Goal: Information Seeking & Learning: Learn about a topic

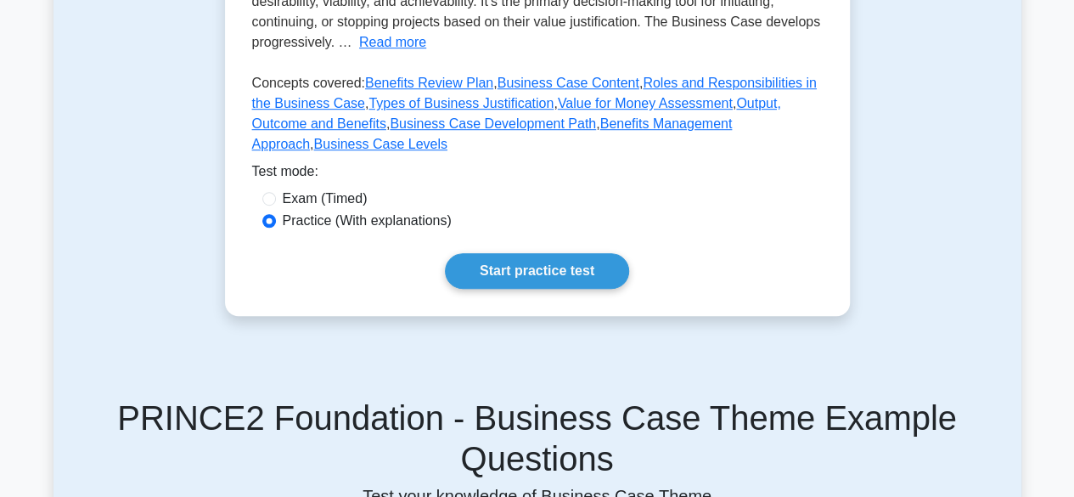
scroll to position [565, 0]
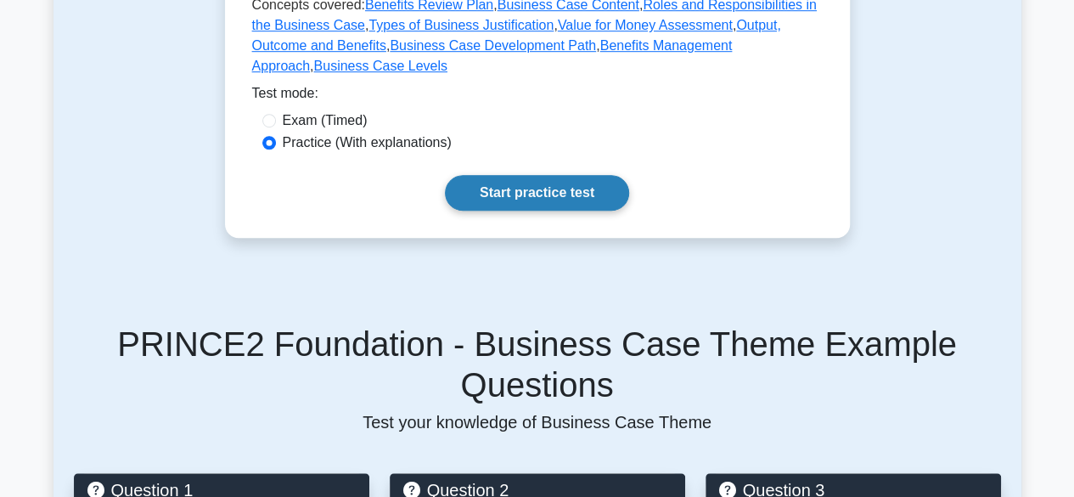
click at [528, 175] on link "Start practice test" at bounding box center [537, 193] width 184 height 36
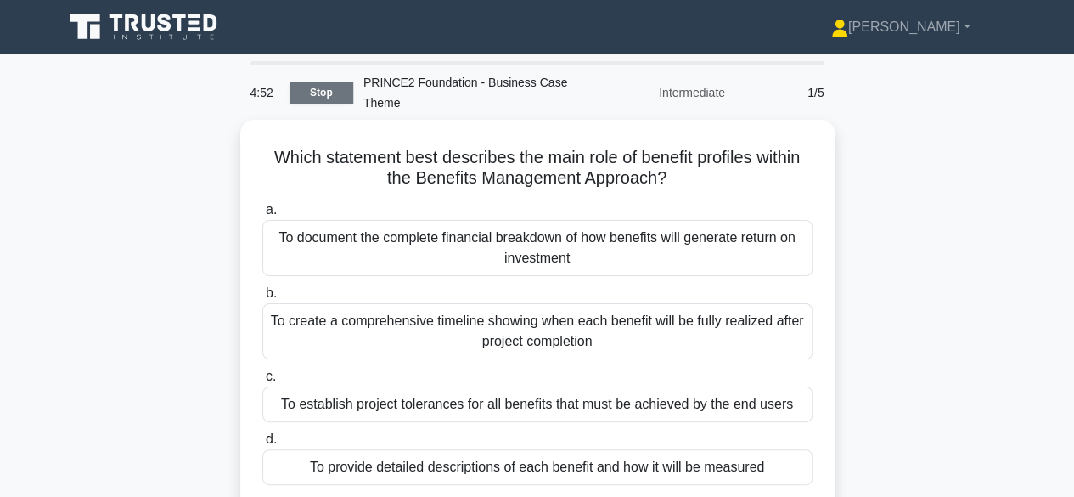
click at [339, 98] on link "Stop" at bounding box center [322, 92] width 64 height 21
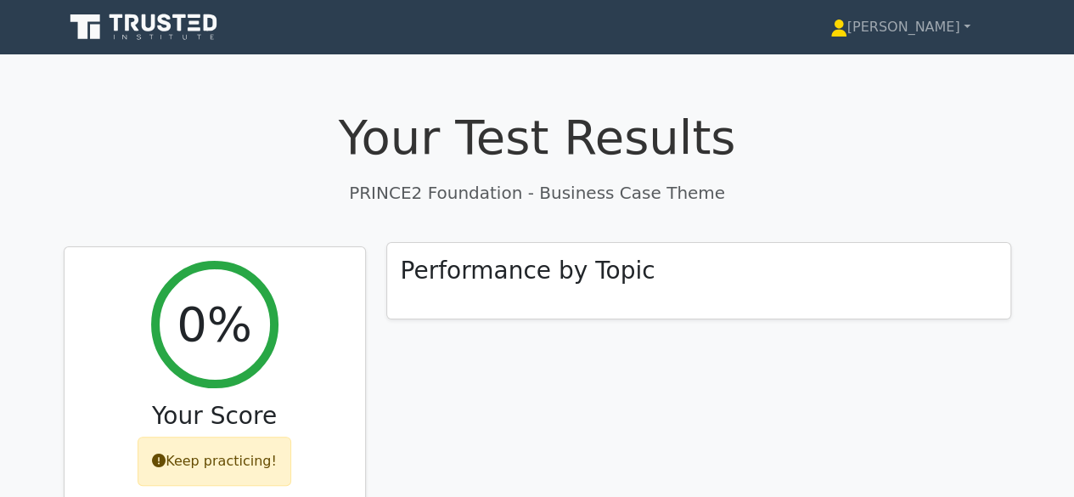
click at [793, 269] on div "Performance by Topic" at bounding box center [698, 281] width 623 height 76
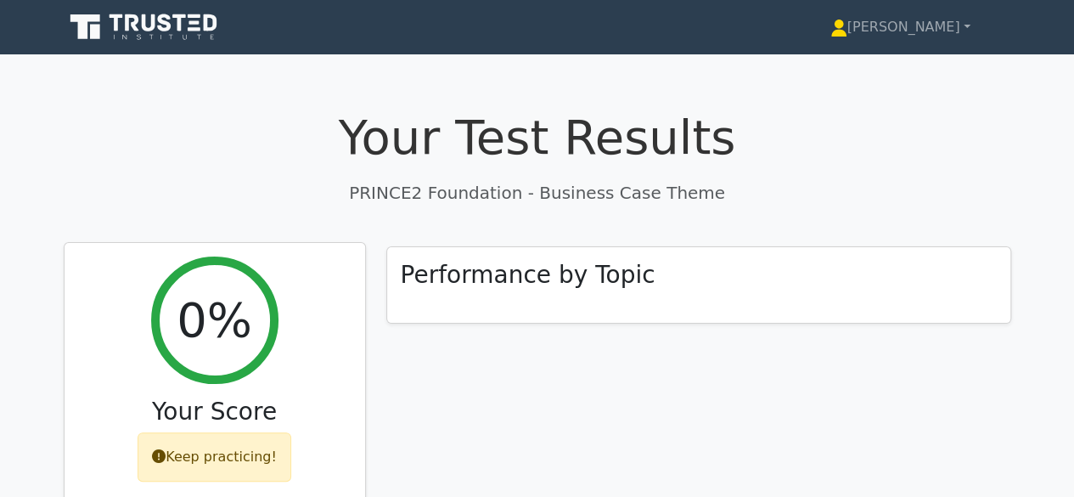
click at [246, 339] on div "0%" at bounding box center [214, 319] width 127 height 127
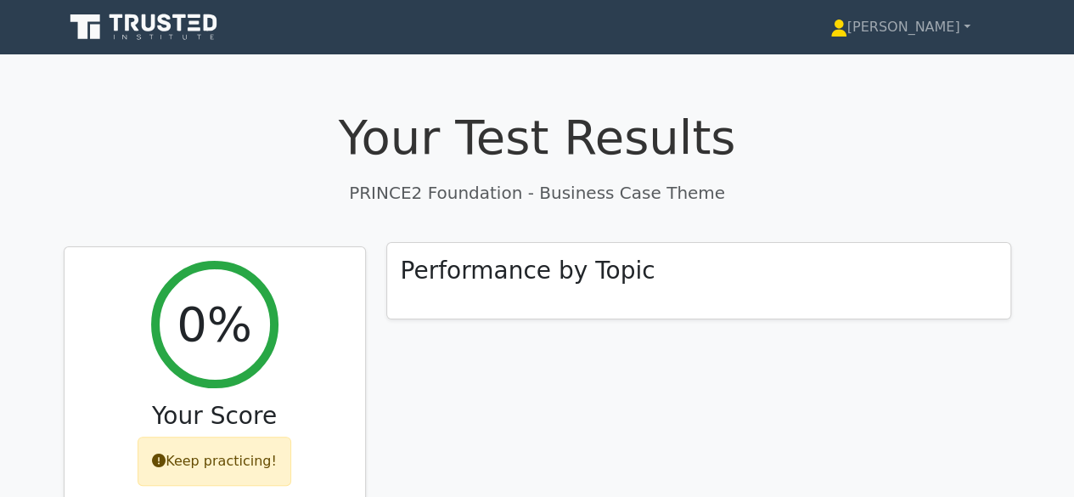
click at [499, 274] on h3 "Performance by Topic" at bounding box center [528, 270] width 255 height 29
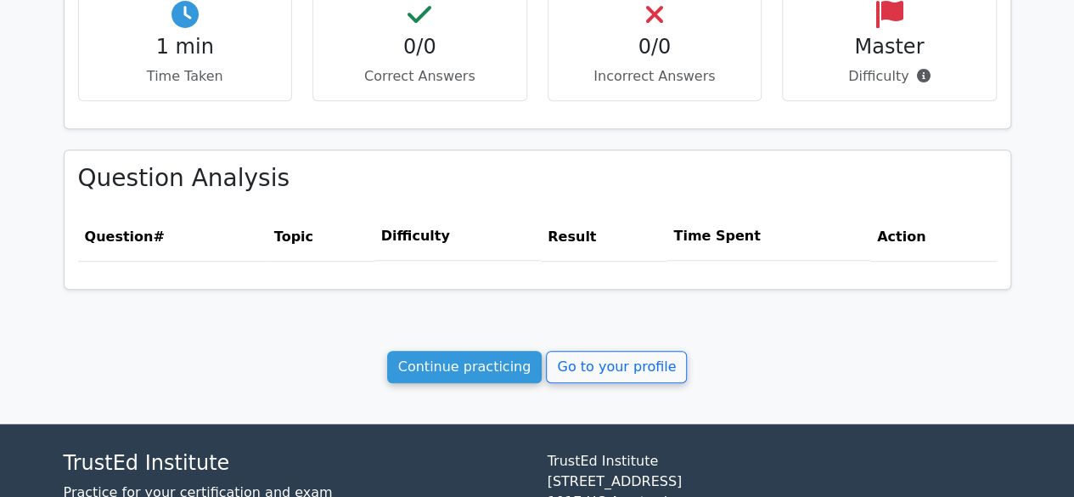
scroll to position [615, 0]
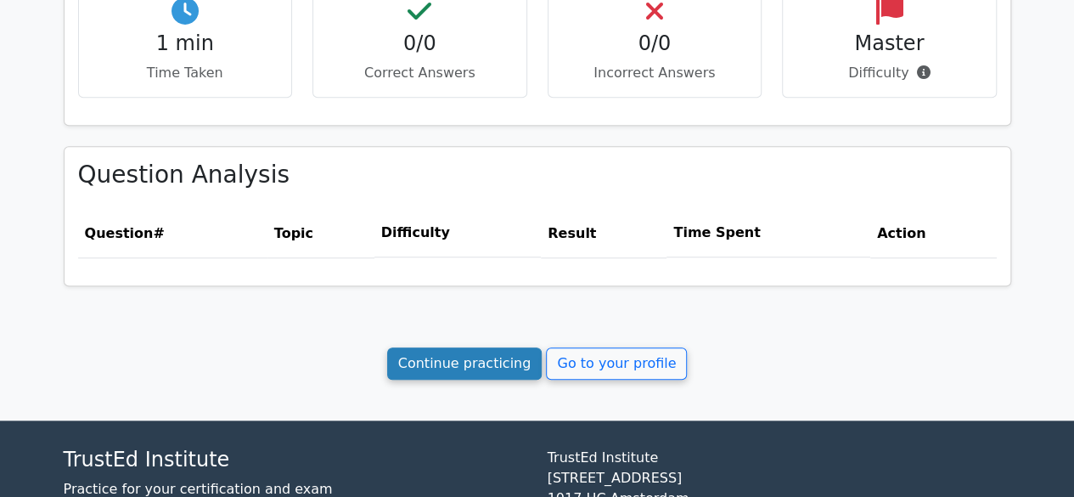
click at [430, 366] on link "Continue practicing" at bounding box center [464, 363] width 155 height 32
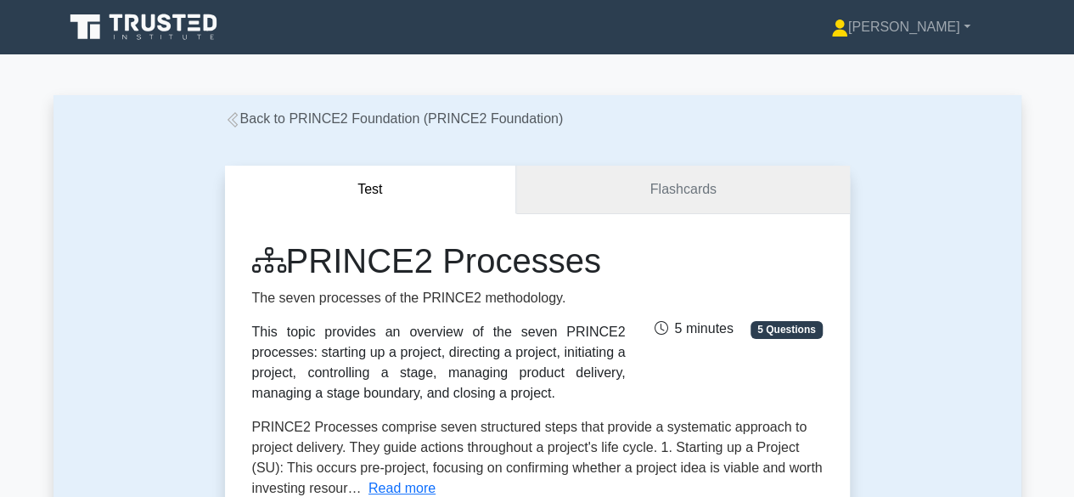
click at [634, 203] on link "Flashcards" at bounding box center [682, 190] width 333 height 48
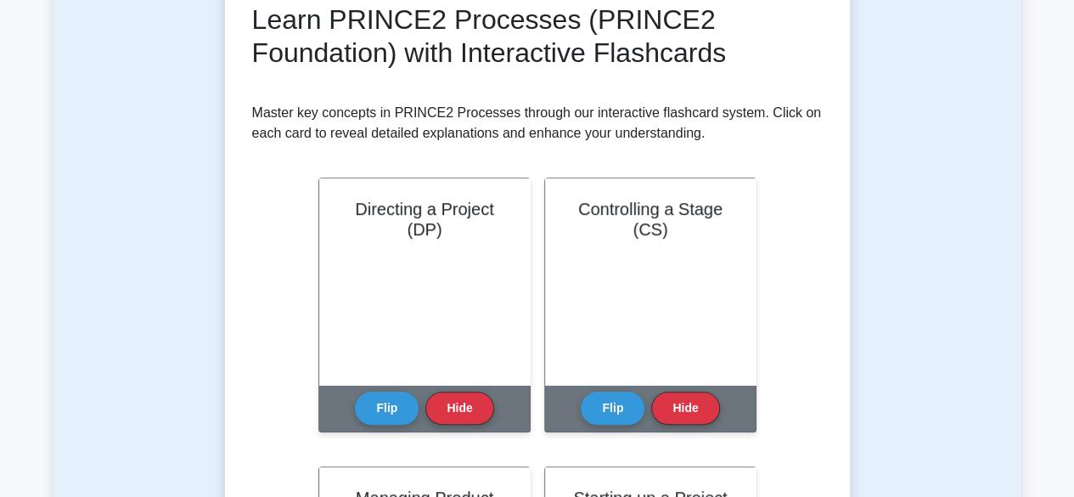
scroll to position [278, 0]
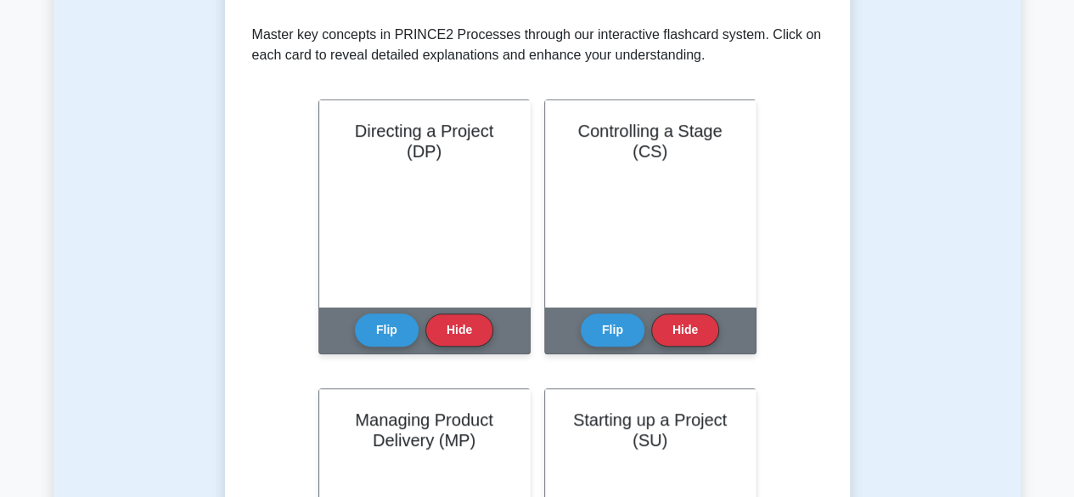
drag, startPoint x: 1082, startPoint y: 31, endPoint x: 1071, endPoint y: 105, distance: 74.6
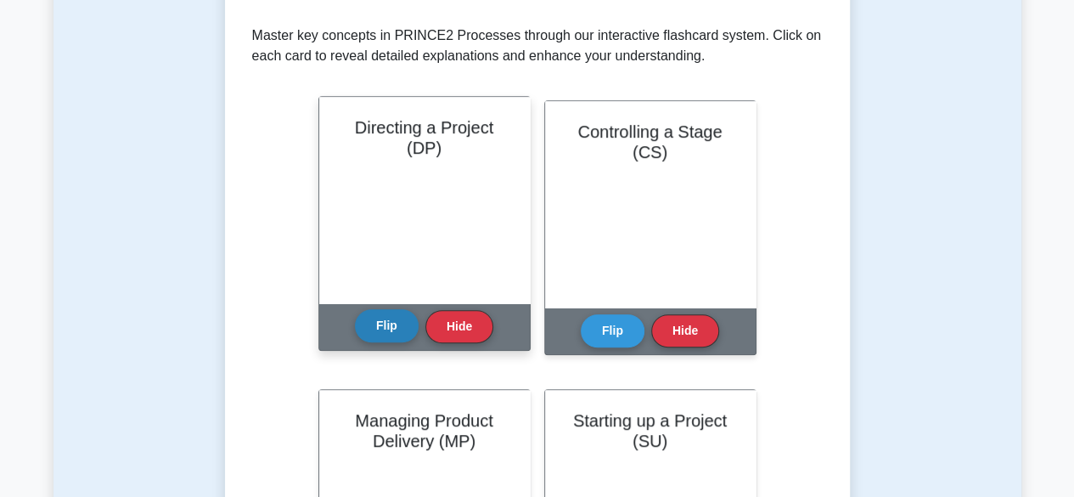
click at [374, 330] on button "Flip" at bounding box center [387, 325] width 64 height 33
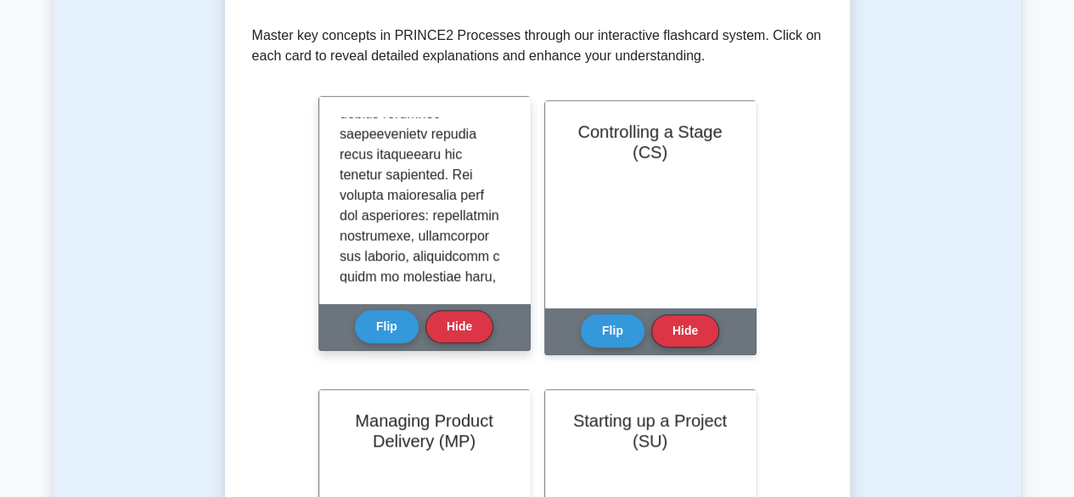
scroll to position [730, 0]
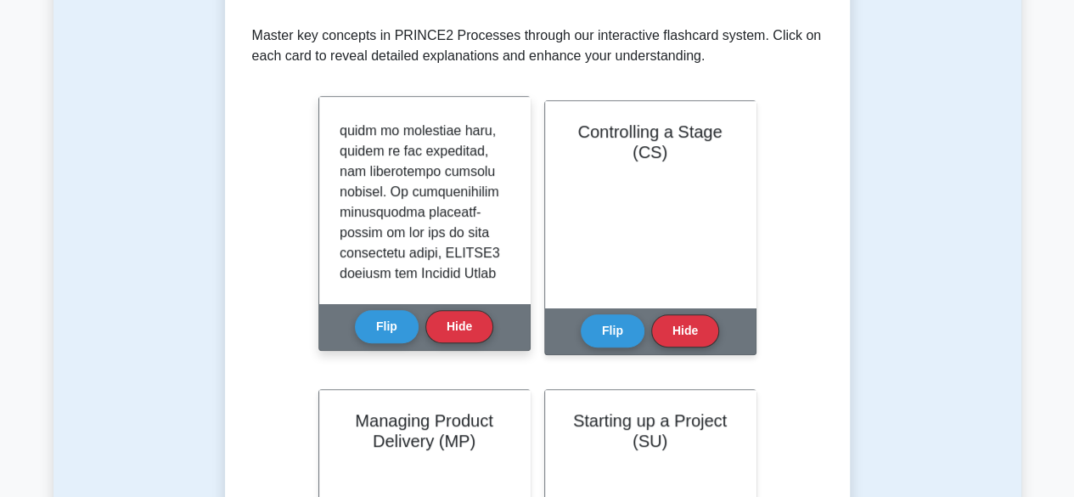
click at [504, 277] on div at bounding box center [425, 200] width 170 height 166
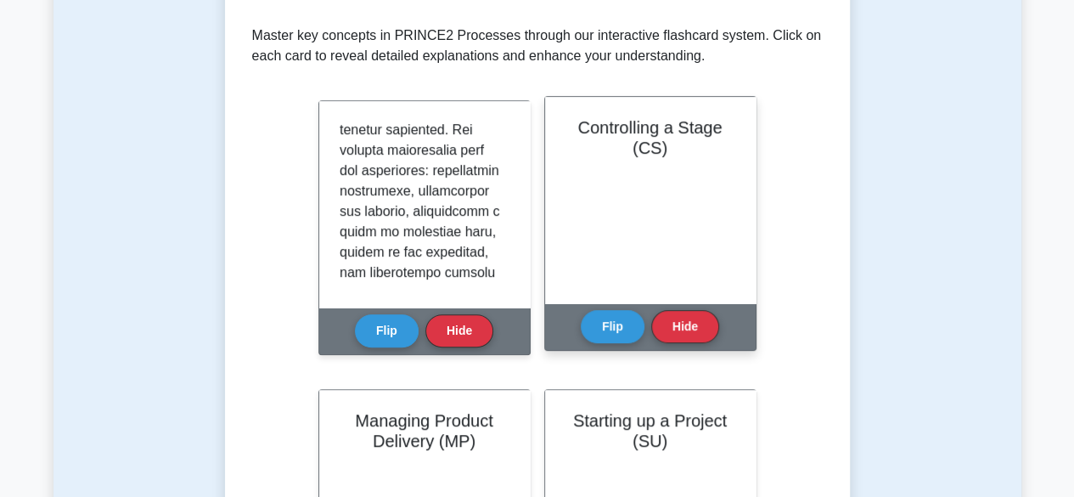
scroll to position [634, 0]
click at [594, 332] on button "Flip" at bounding box center [613, 325] width 64 height 33
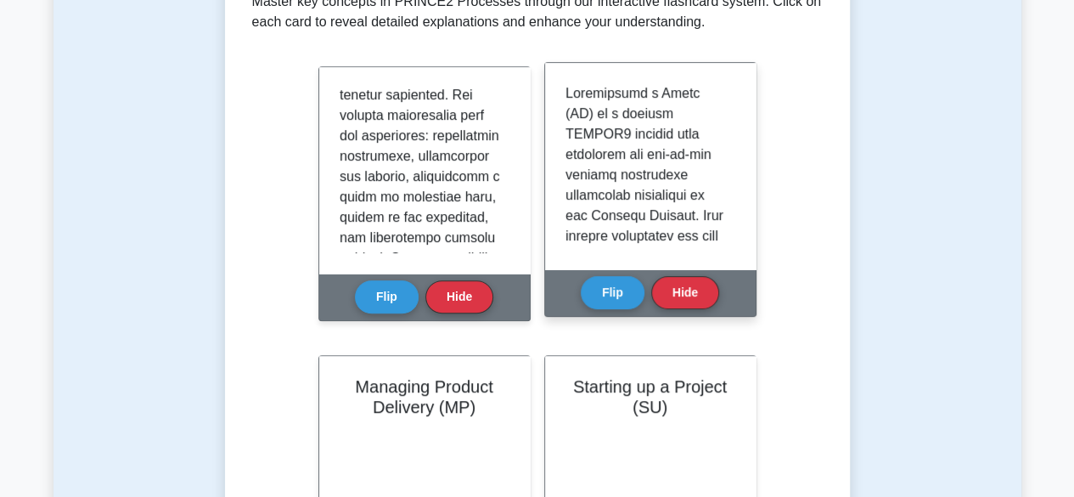
scroll to position [396, 0]
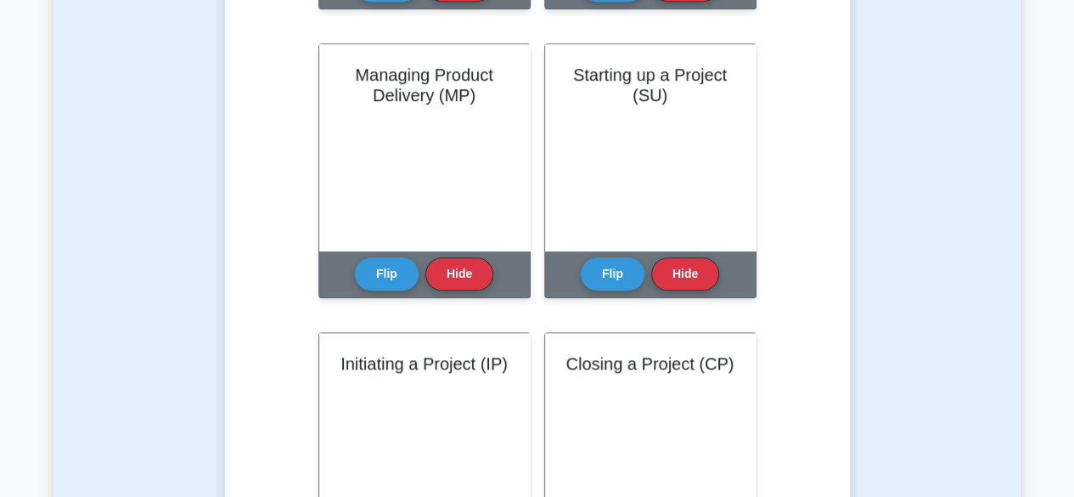
scroll to position [675, 0]
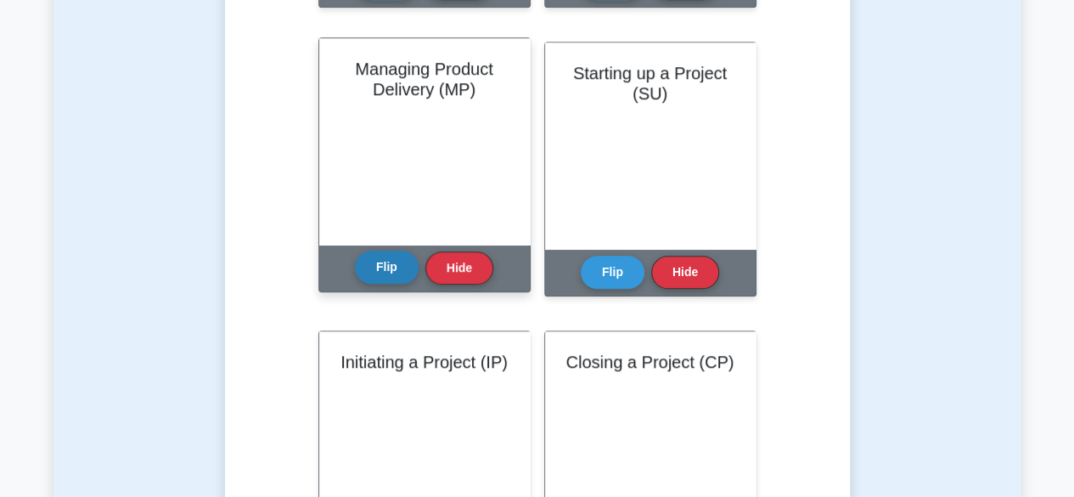
click at [382, 264] on button "Flip" at bounding box center [387, 266] width 64 height 33
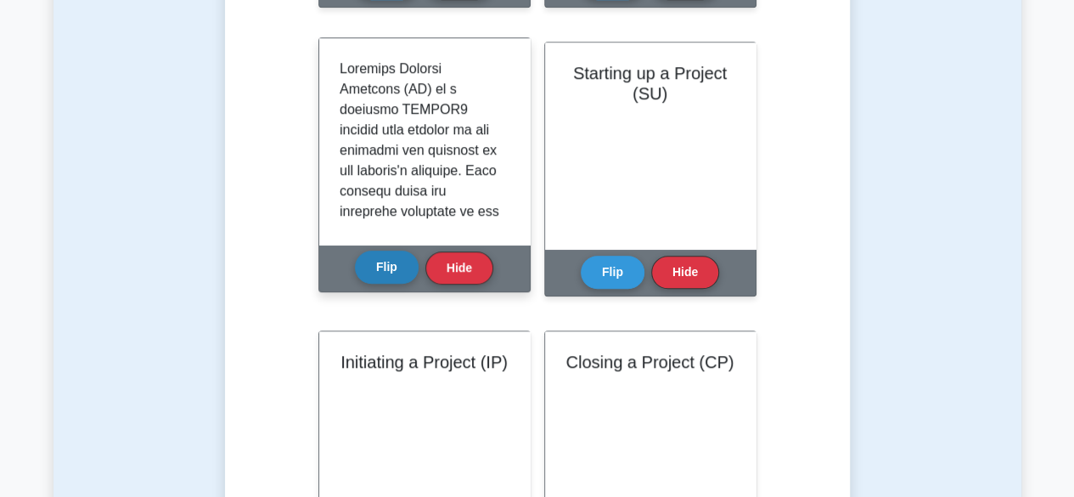
click at [355, 250] on button "Flip" at bounding box center [387, 266] width 64 height 33
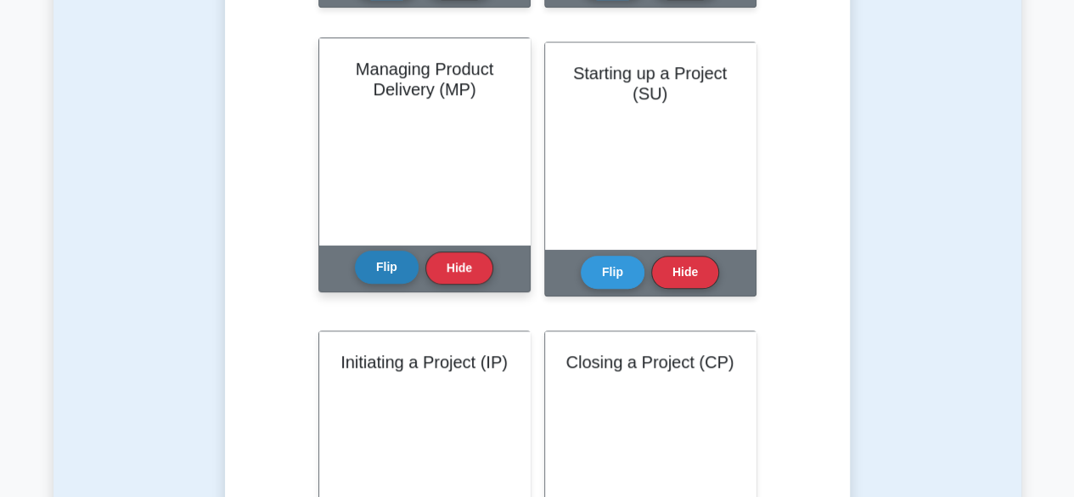
click at [382, 264] on button "Flip" at bounding box center [387, 266] width 64 height 33
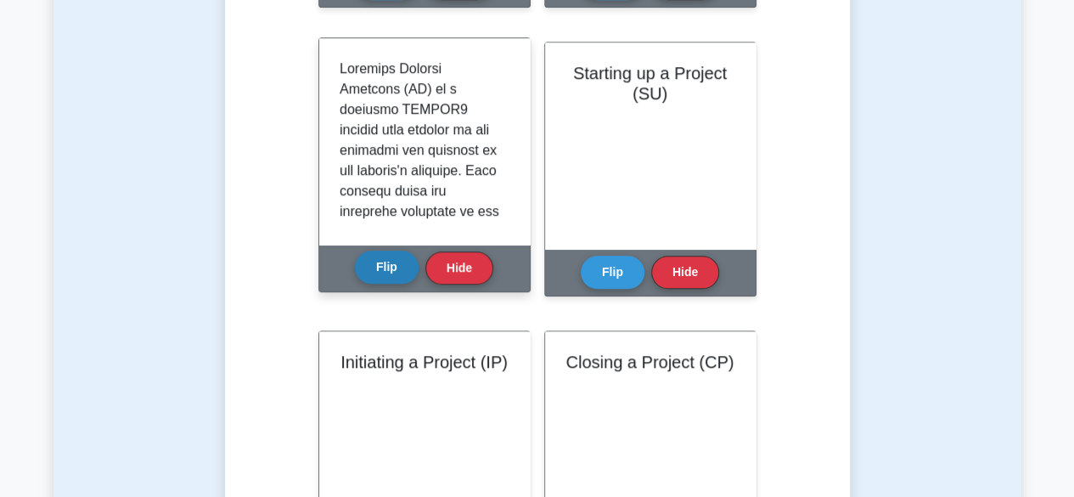
click at [355, 250] on button "Flip" at bounding box center [387, 266] width 64 height 33
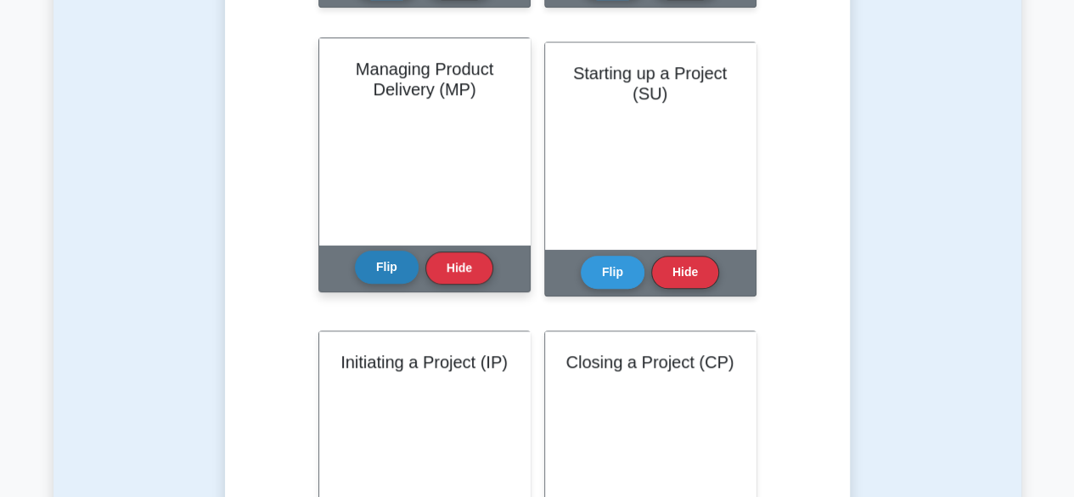
click at [400, 279] on button "Flip" at bounding box center [387, 266] width 64 height 33
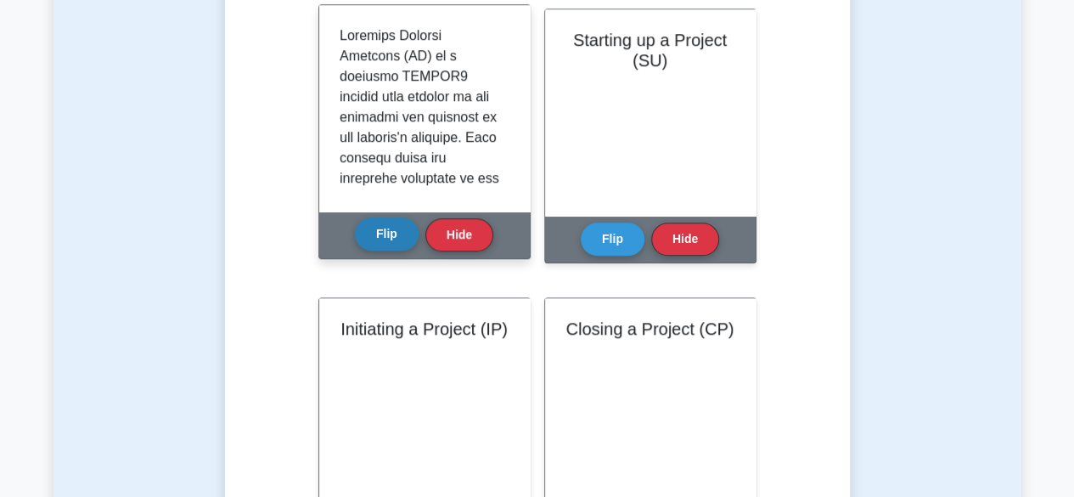
scroll to position [709, 0]
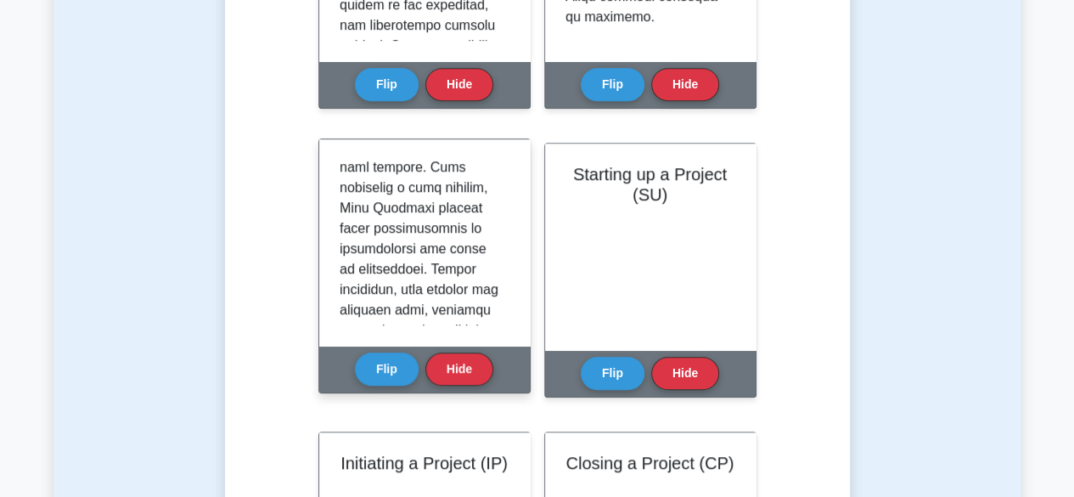
scroll to position [572, 0]
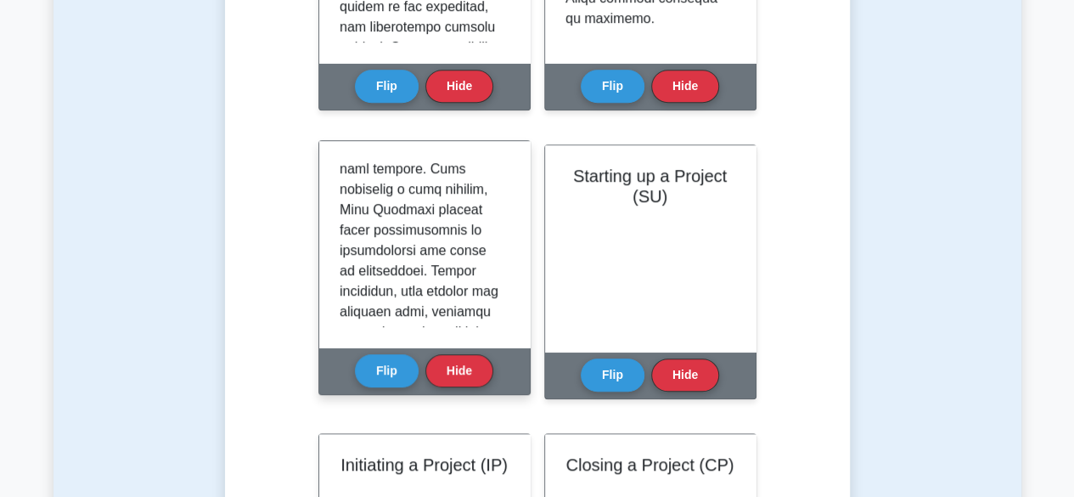
click at [404, 228] on p at bounding box center [421, 169] width 163 height 1610
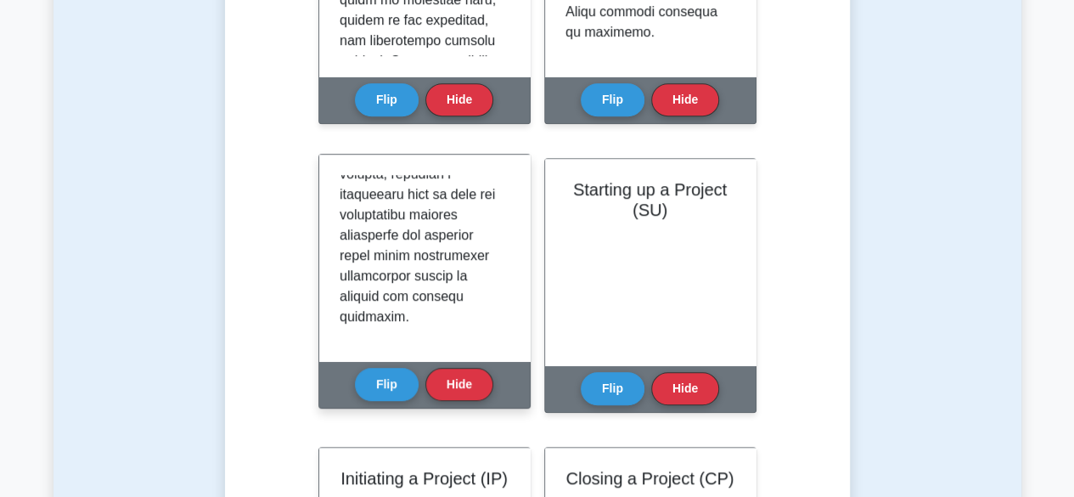
scroll to position [584, 0]
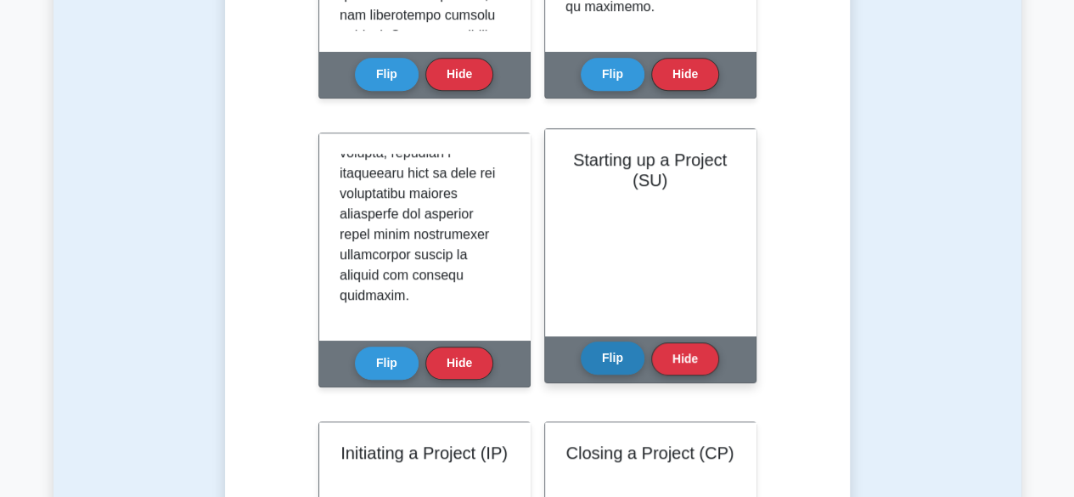
click at [610, 362] on button "Flip" at bounding box center [613, 357] width 64 height 33
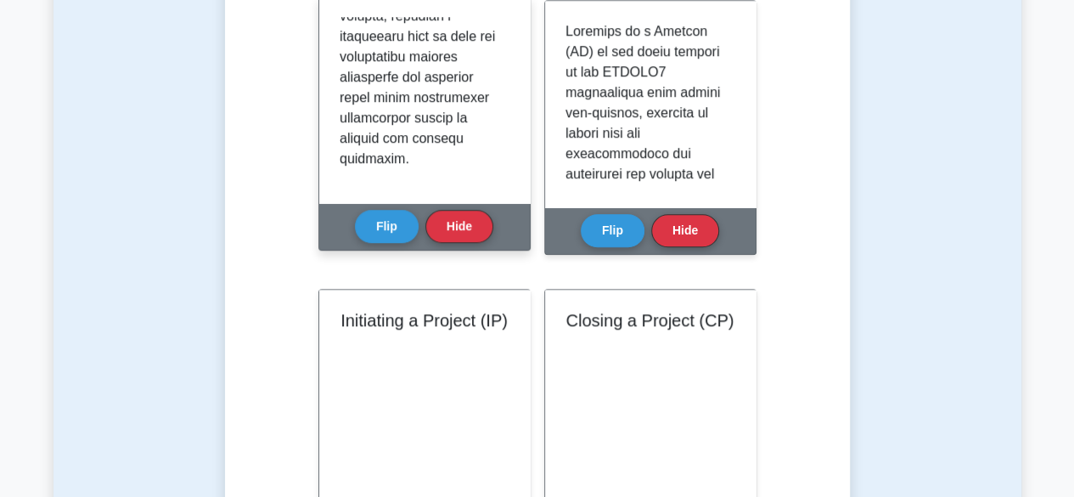
scroll to position [718, 0]
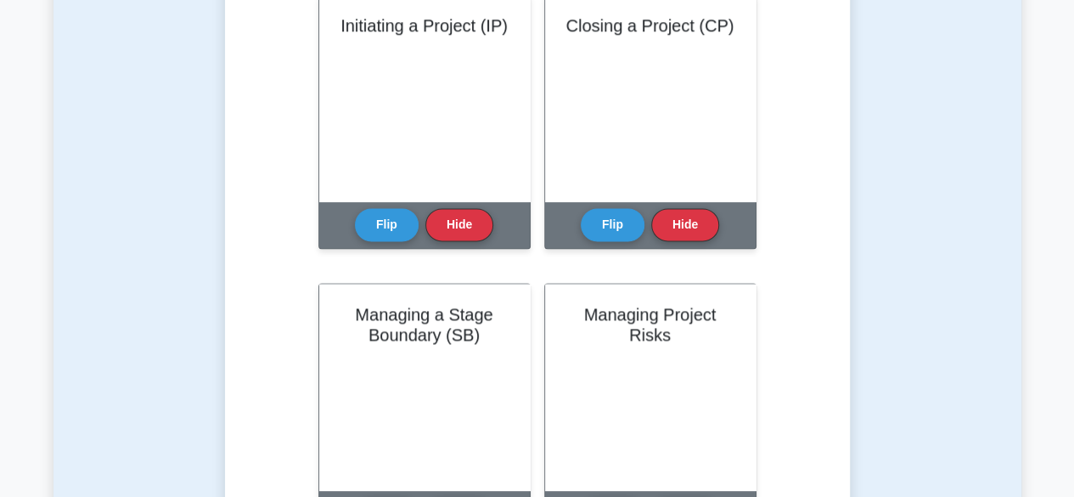
scroll to position [1015, 0]
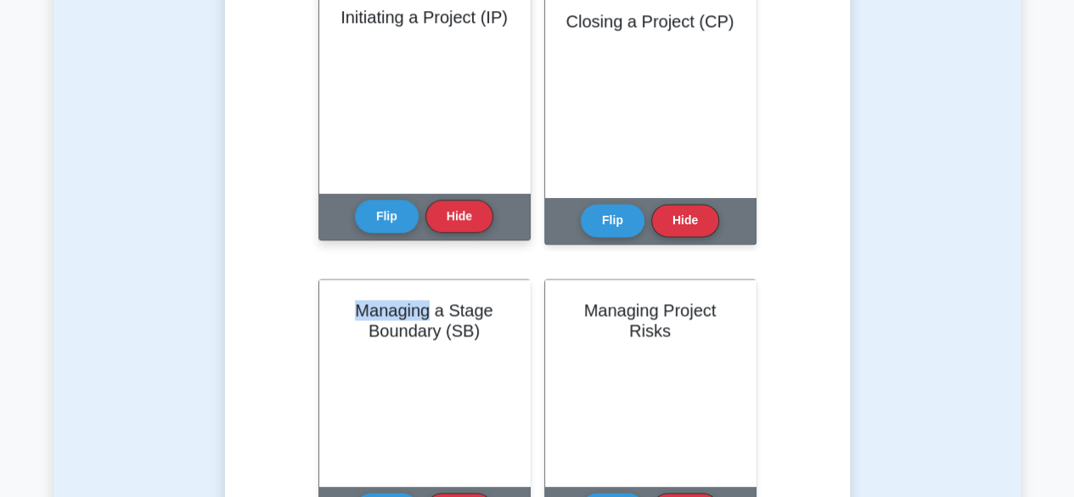
click at [345, 62] on div "Initiating a Project (IP)" at bounding box center [424, 89] width 211 height 206
click at [374, 225] on button "Flip" at bounding box center [387, 215] width 64 height 33
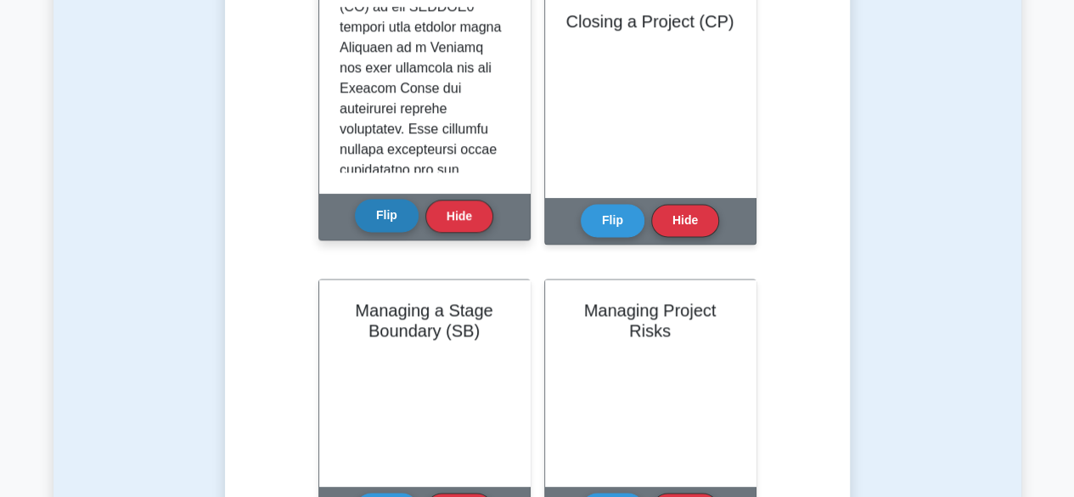
scroll to position [0, 0]
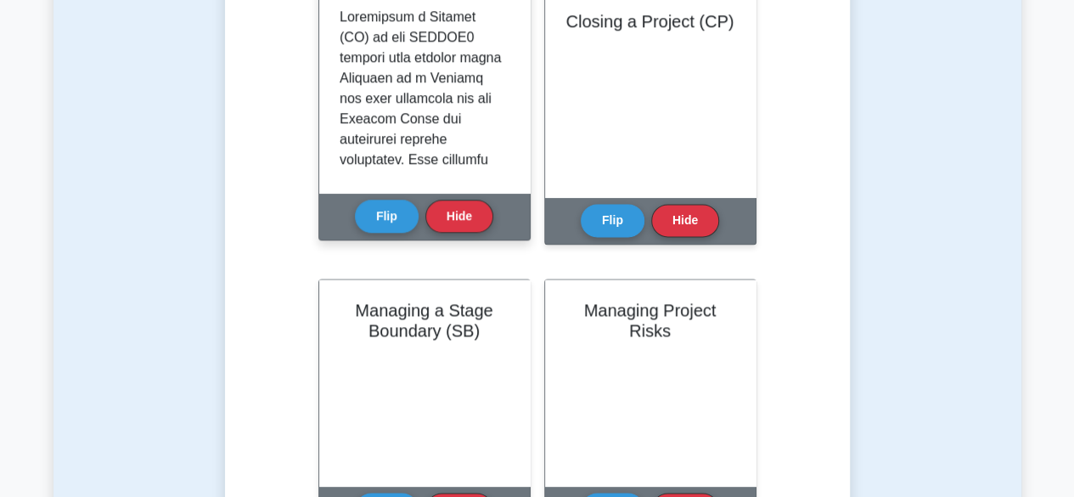
click at [382, 139] on p at bounding box center [421, 393] width 163 height 1467
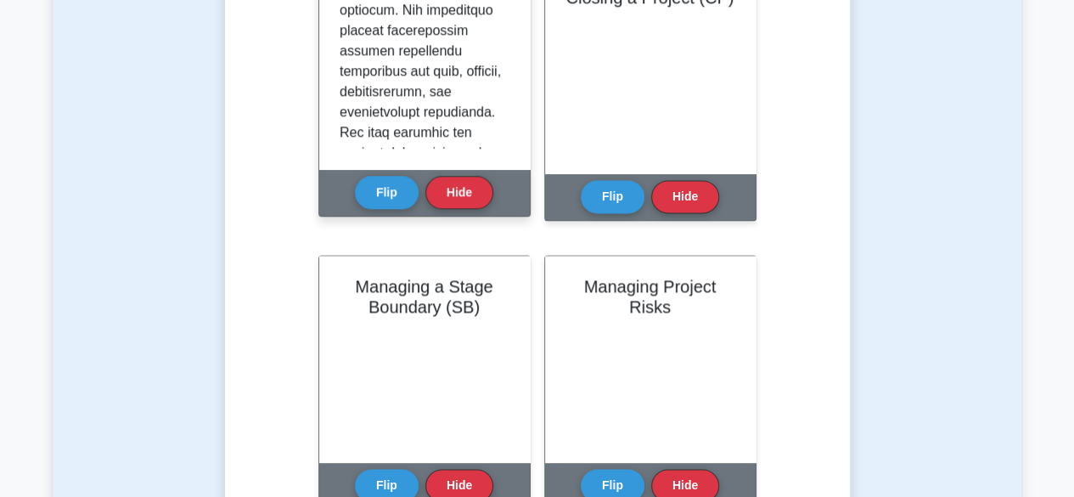
scroll to position [1041, 0]
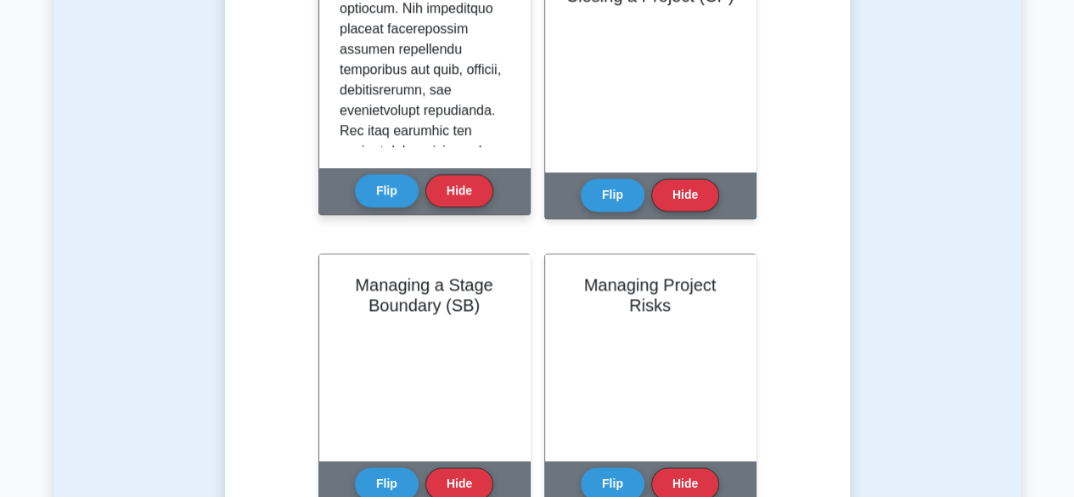
click at [372, 101] on p at bounding box center [421, 242] width 163 height 1467
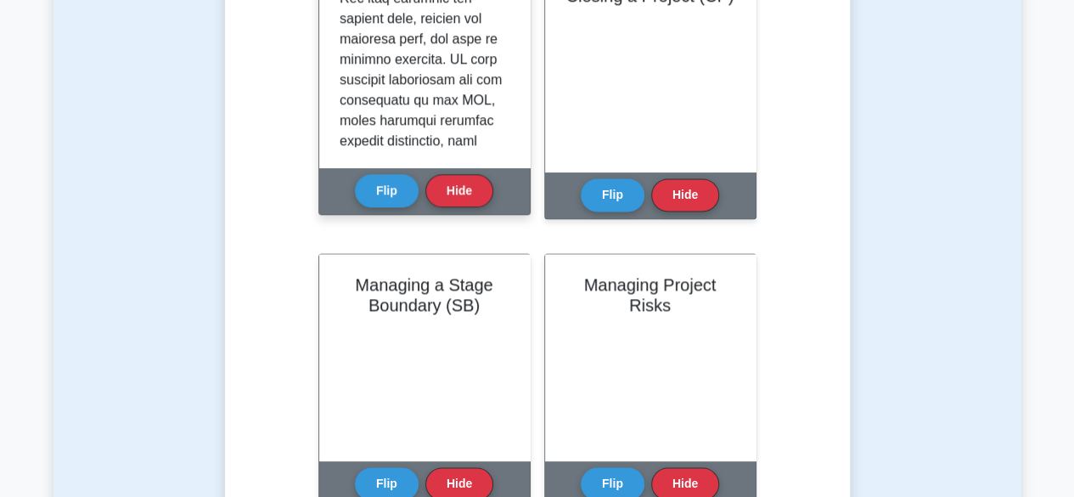
scroll to position [604, 0]
click at [367, 104] on p at bounding box center [421, 110] width 163 height 1467
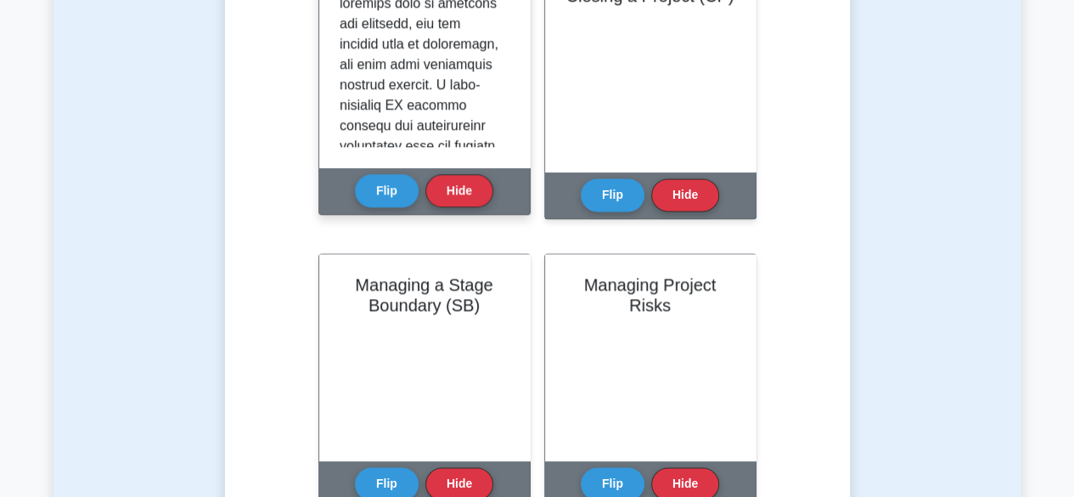
scroll to position [845, 0]
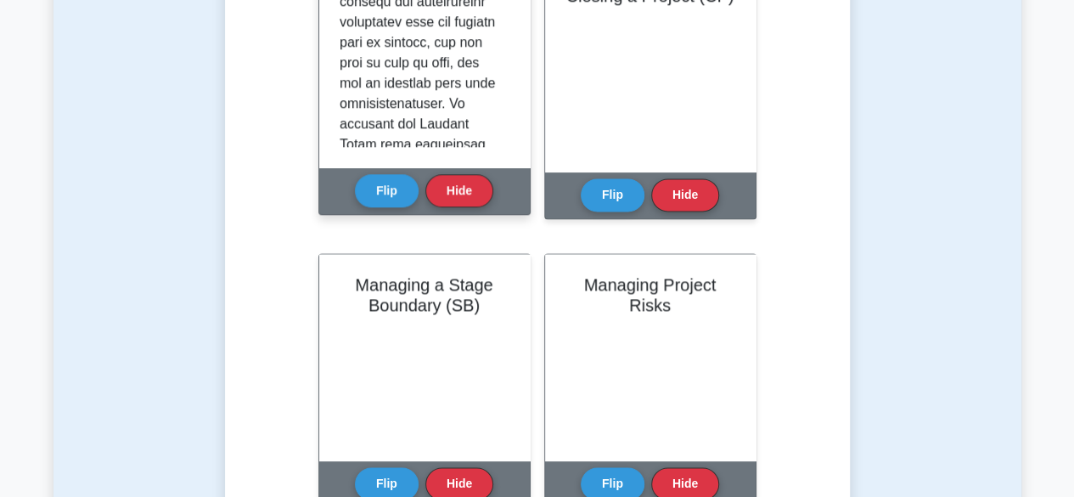
scroll to position [968, 0]
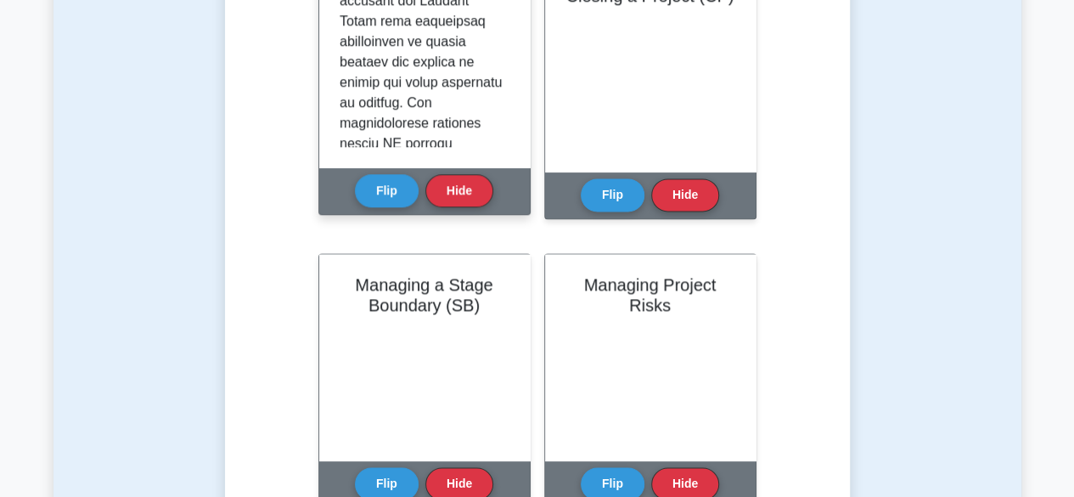
scroll to position [1094, 0]
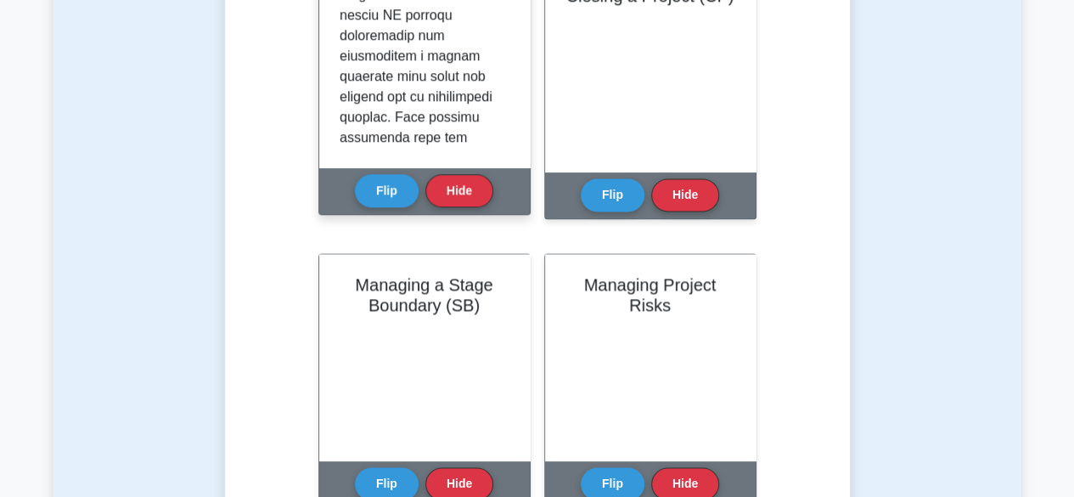
scroll to position [1223, 0]
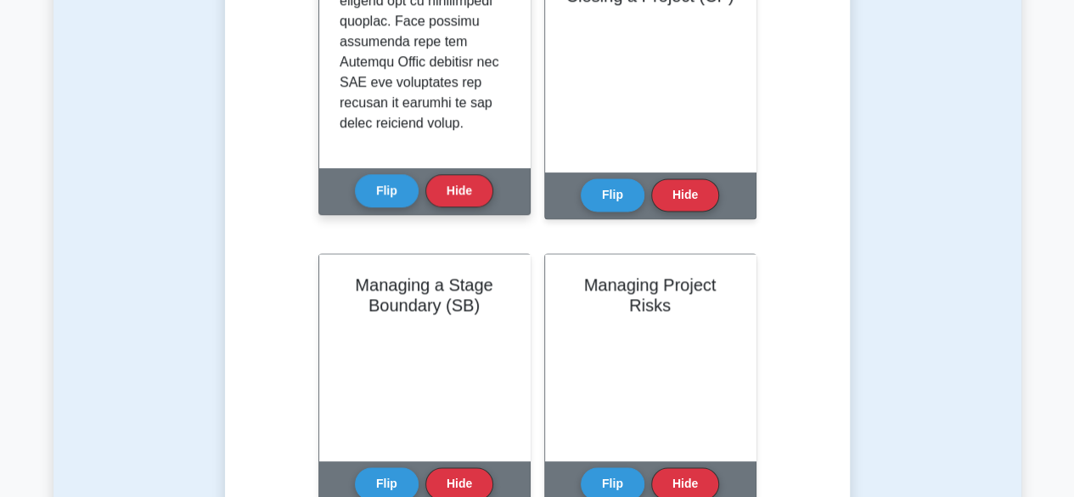
scroll to position [1324, 0]
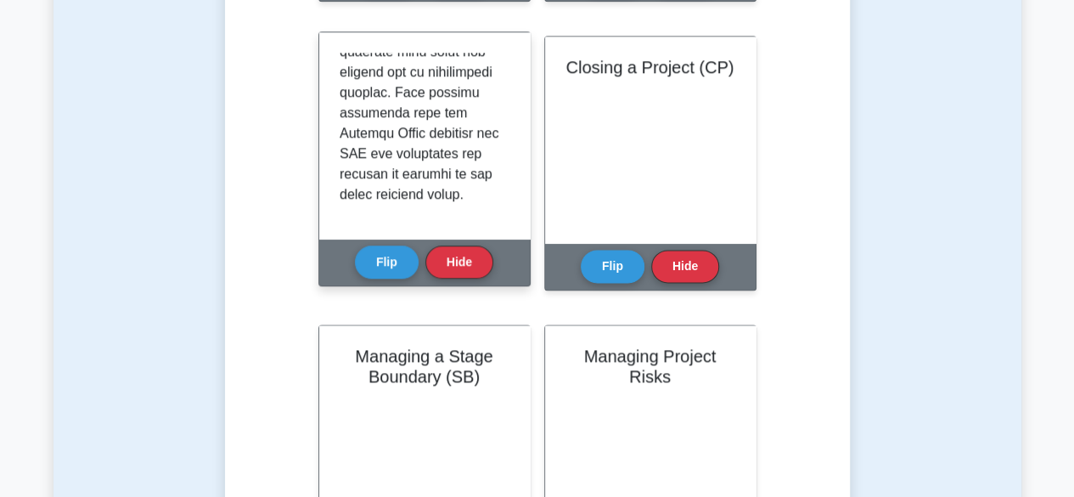
scroll to position [970, 0]
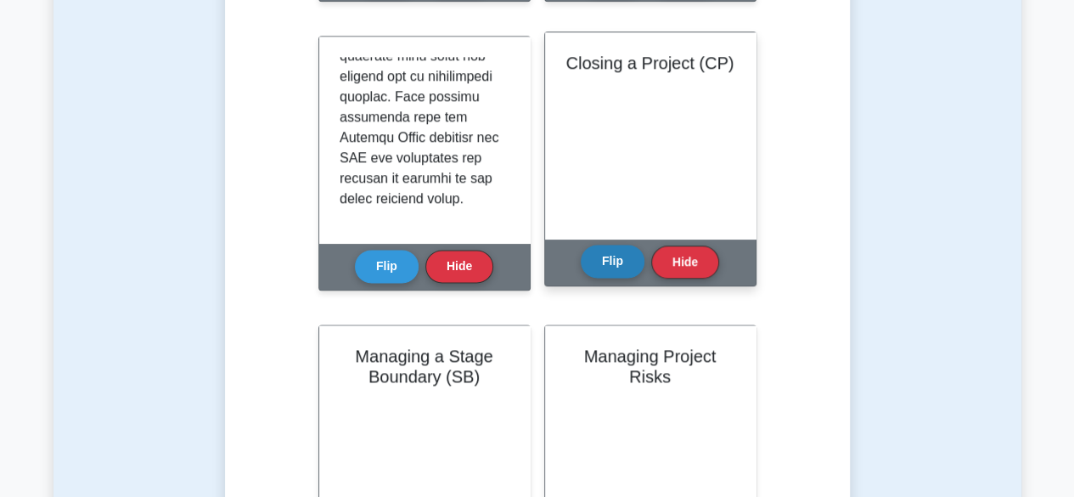
click at [635, 270] on button "Flip" at bounding box center [613, 261] width 64 height 33
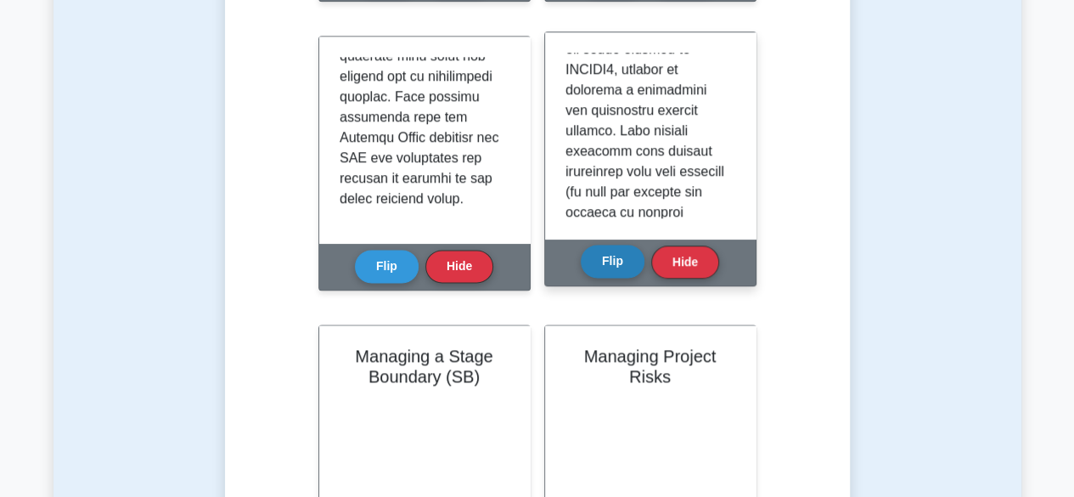
scroll to position [0, 0]
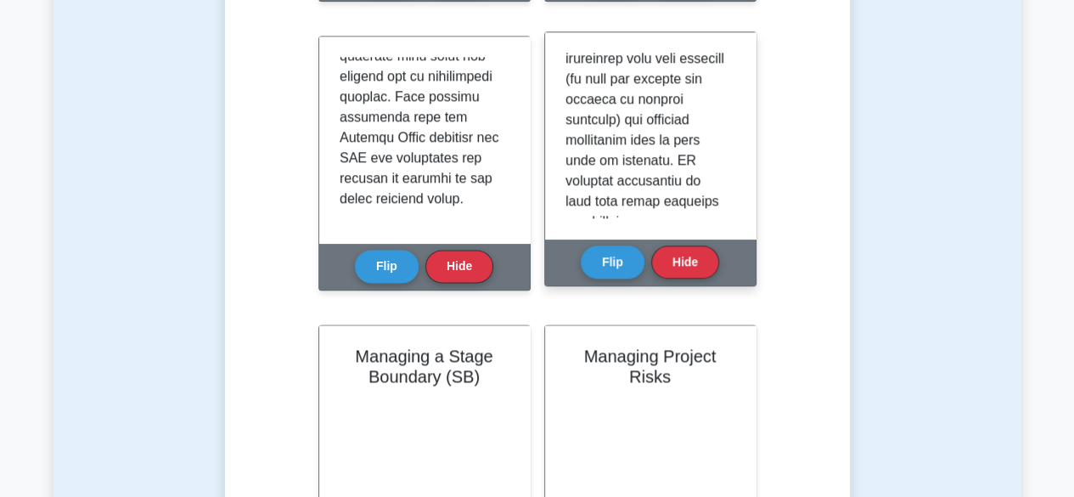
scroll to position [148, 0]
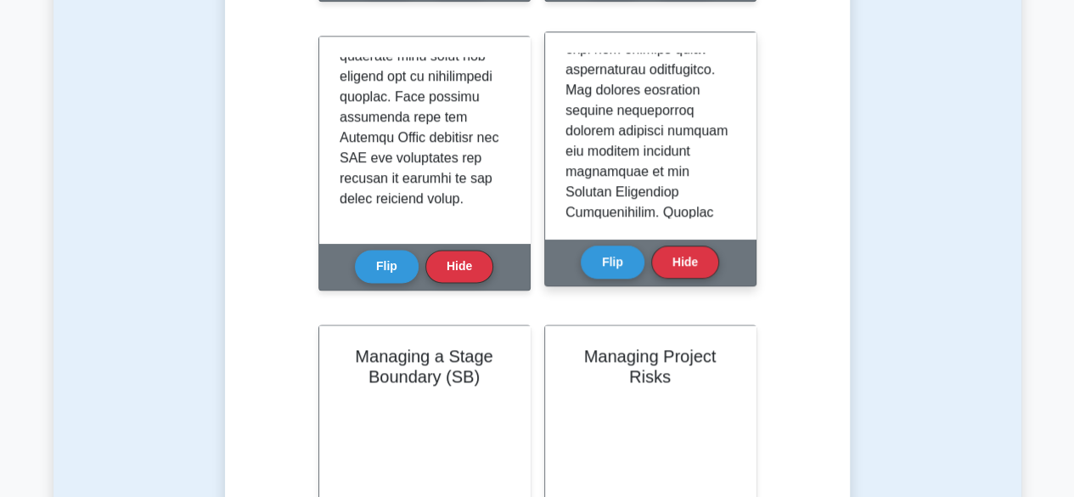
scroll to position [358, 0]
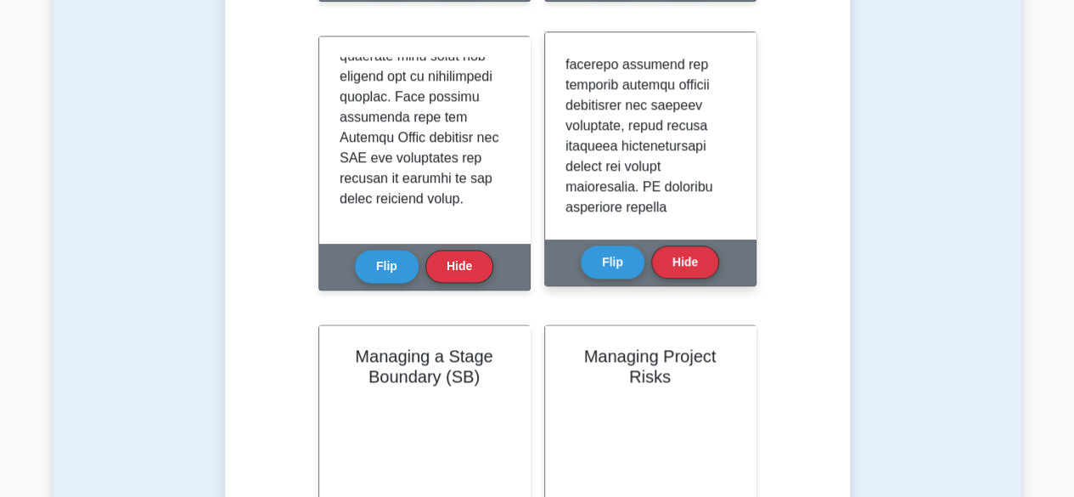
scroll to position [530, 0]
click at [615, 180] on p at bounding box center [646, 338] width 163 height 1630
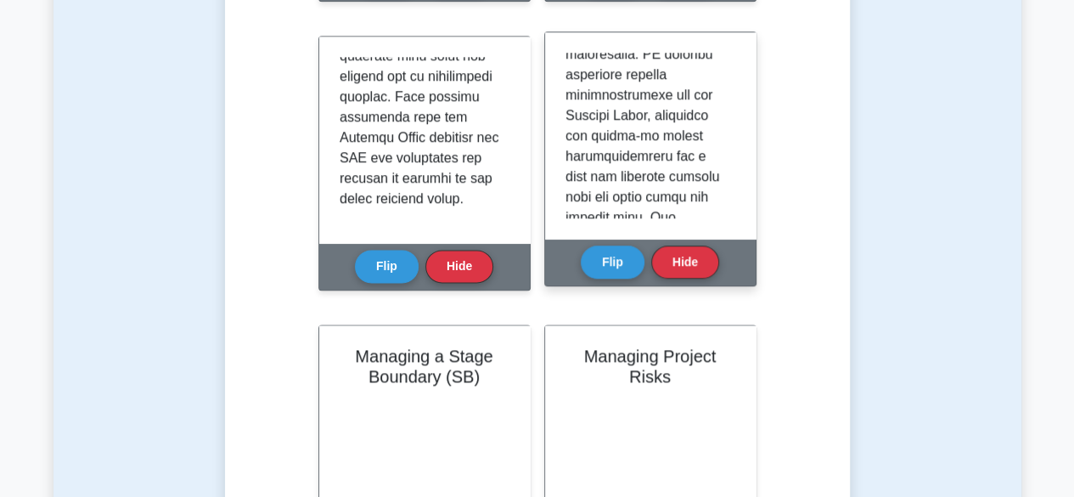
scroll to position [657, 0]
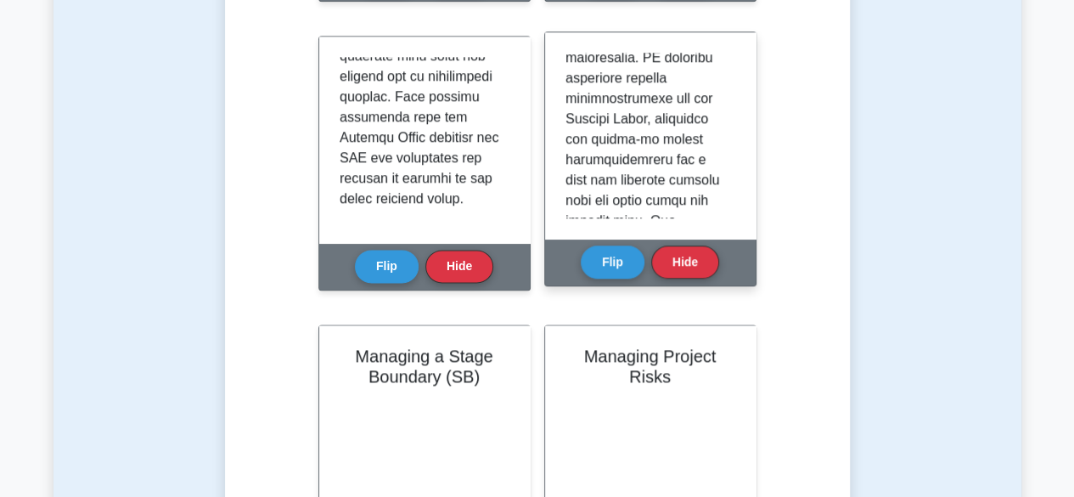
click at [604, 148] on p at bounding box center [646, 211] width 163 height 1630
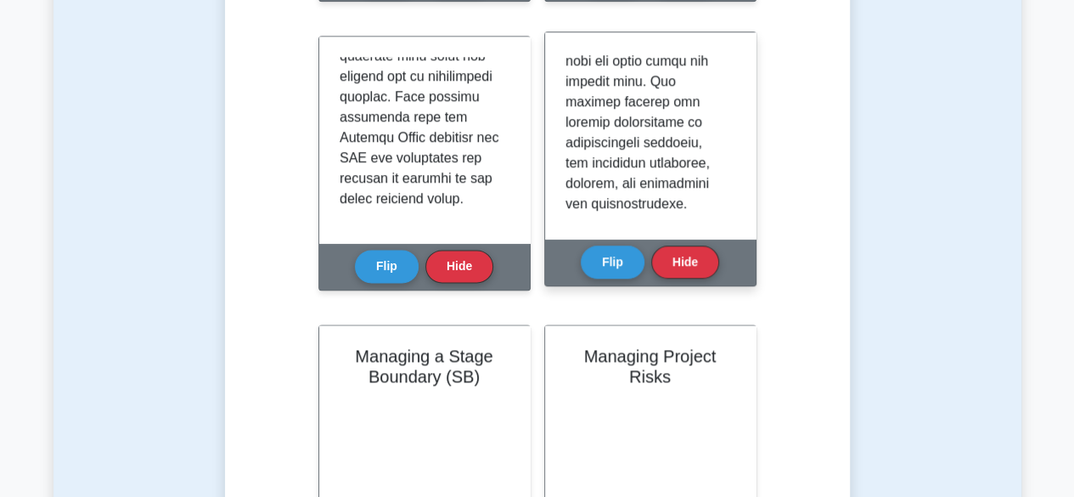
scroll to position [800, 0]
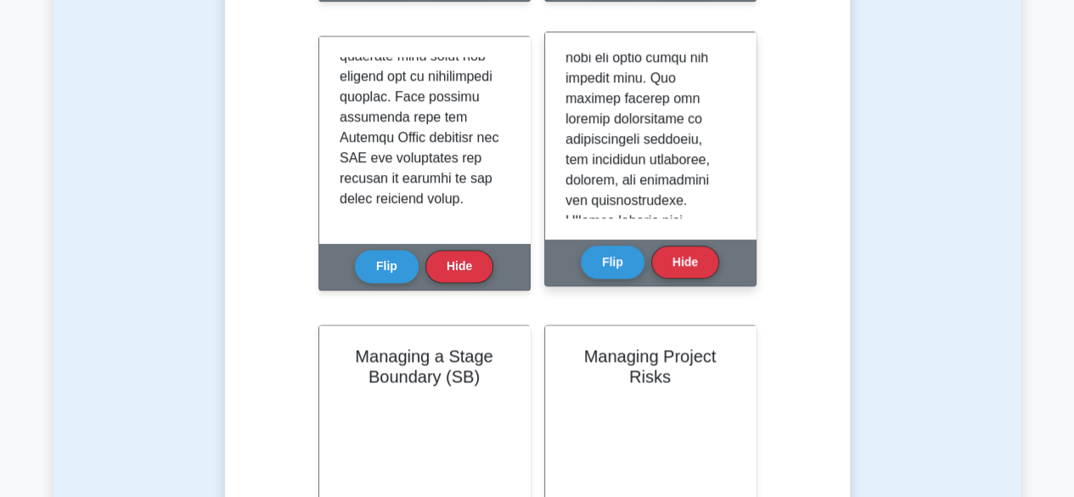
click at [591, 136] on p at bounding box center [646, 68] width 163 height 1630
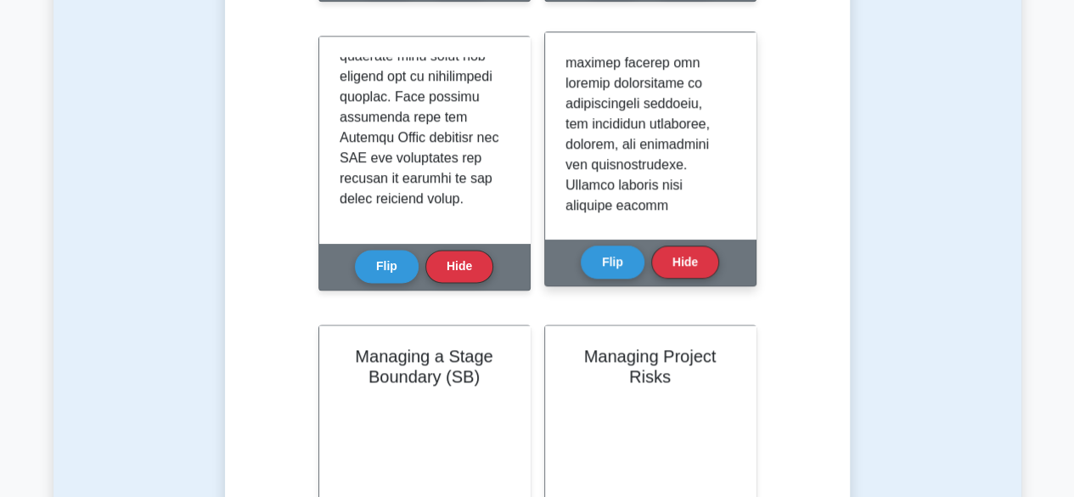
scroll to position [835, 0]
click at [620, 183] on p at bounding box center [646, 32] width 163 height 1630
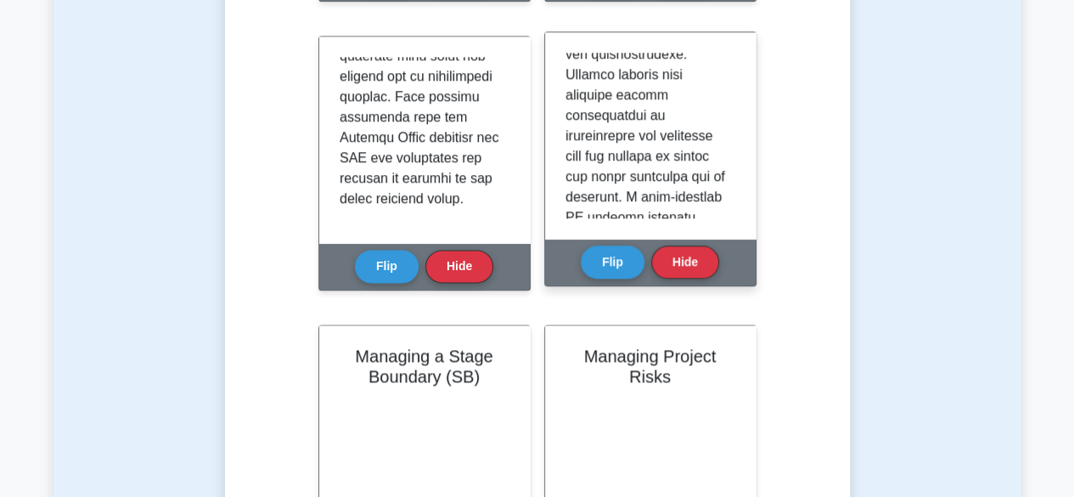
scroll to position [948, 0]
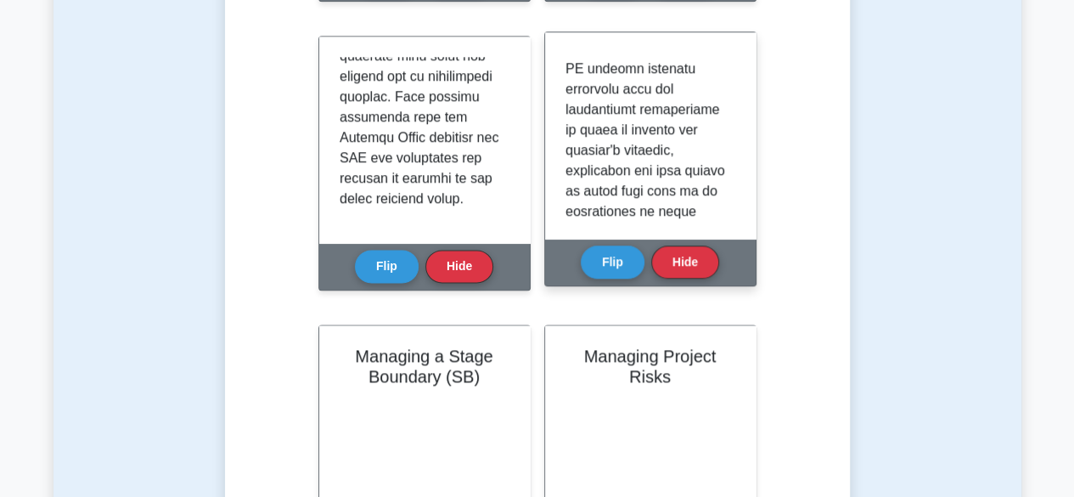
scroll to position [1097, 0]
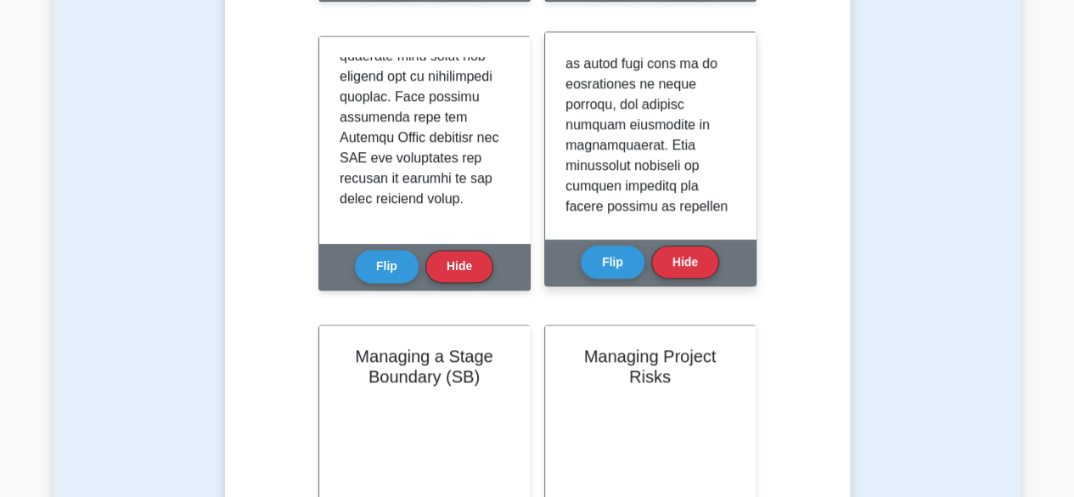
scroll to position [1231, 0]
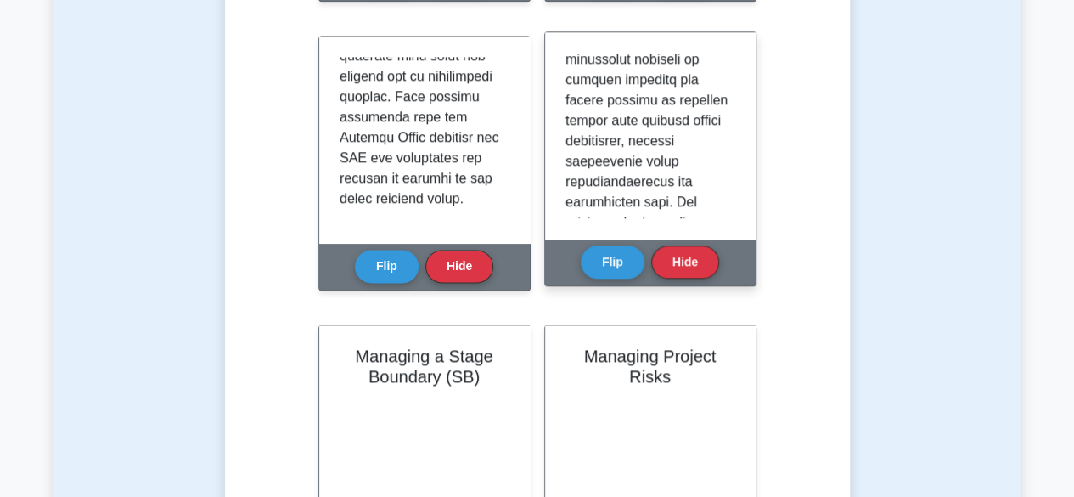
scroll to position [1330, 0]
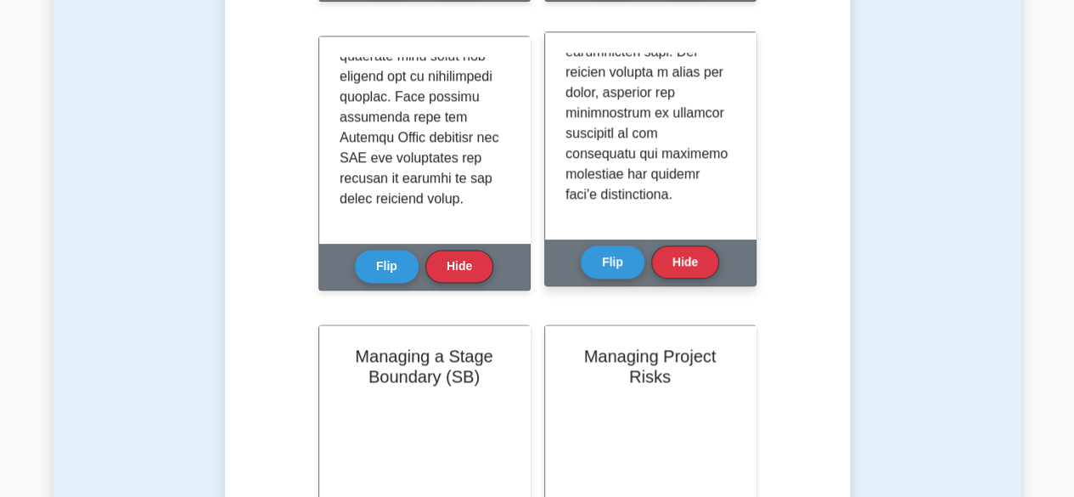
scroll to position [1497, 0]
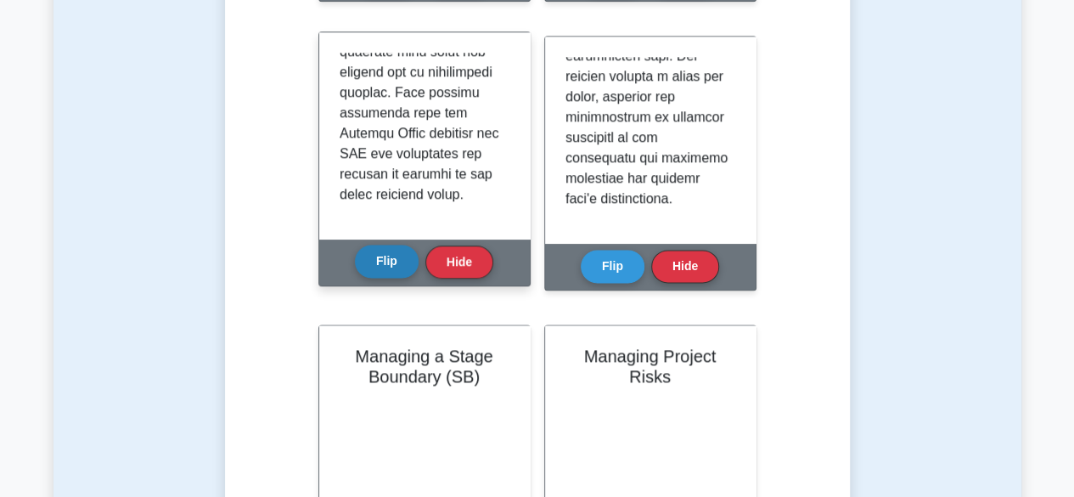
click at [365, 265] on button "Flip" at bounding box center [387, 261] width 64 height 33
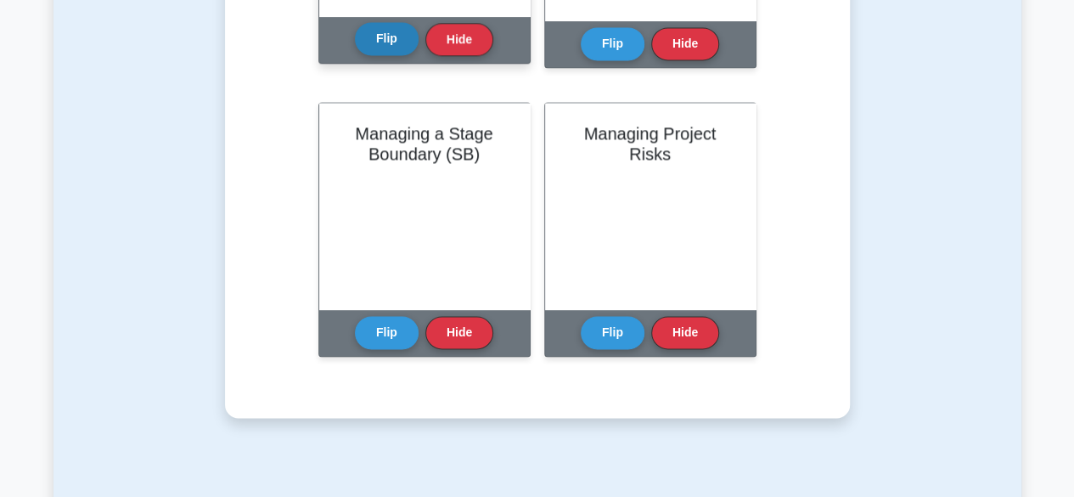
scroll to position [1194, 0]
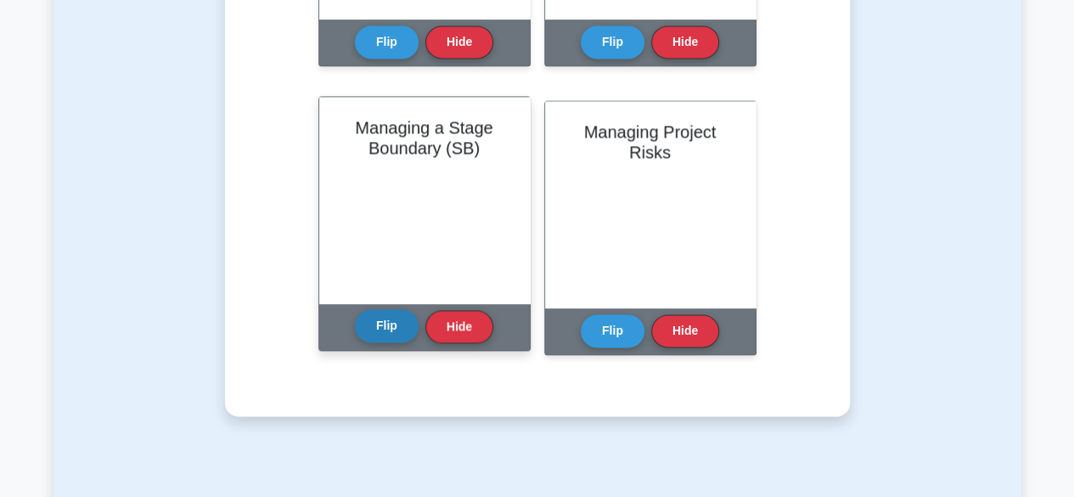
click at [367, 334] on button "Flip" at bounding box center [387, 325] width 64 height 33
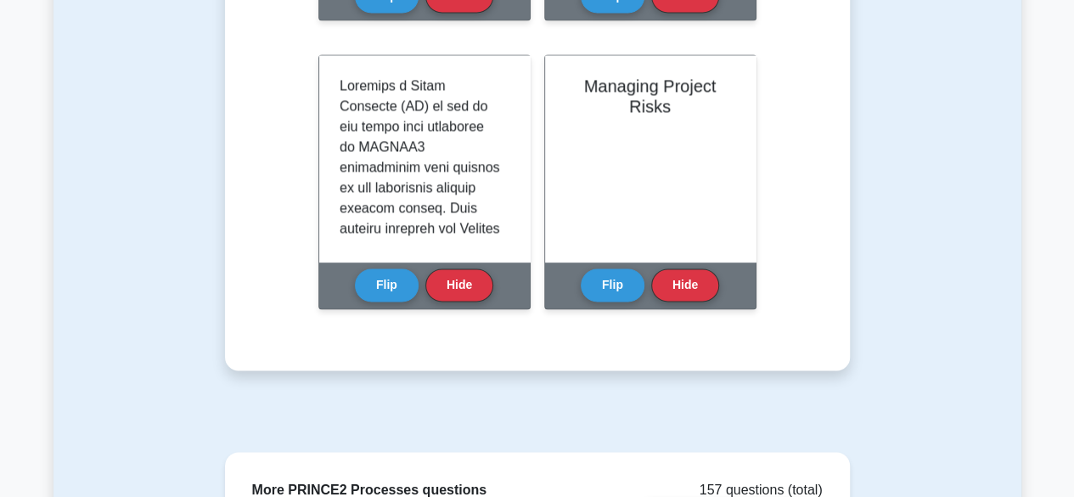
scroll to position [1246, 0]
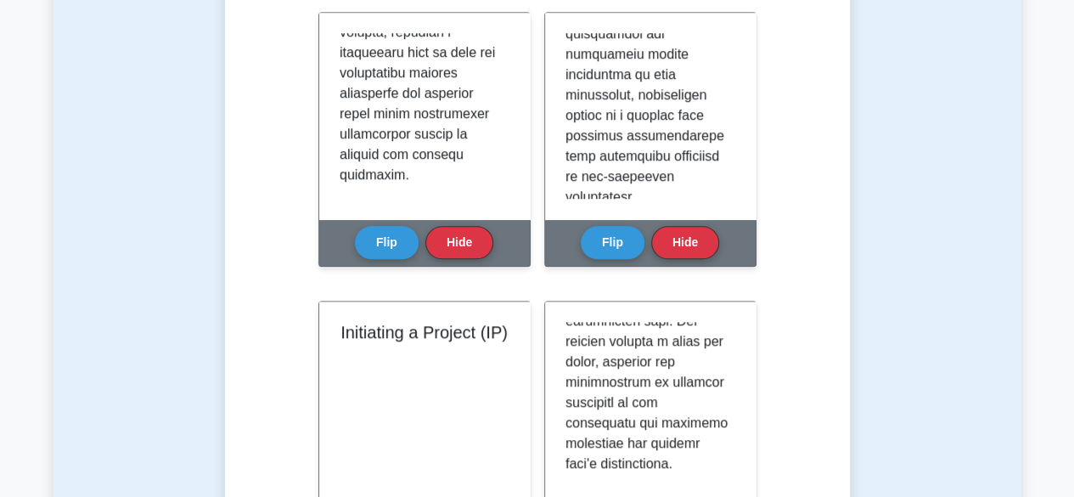
scroll to position [703, 0]
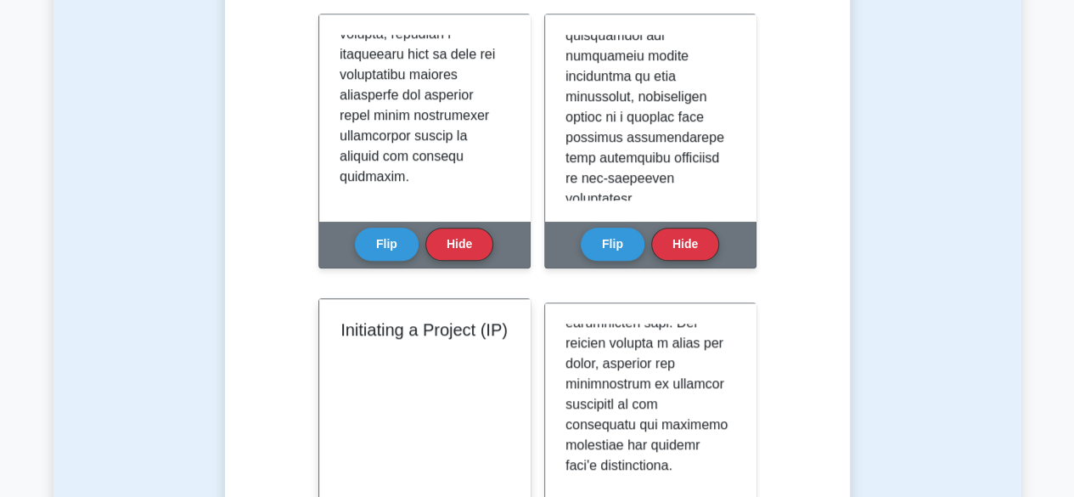
click at [374, 363] on div "Initiating a Project (IP)" at bounding box center [424, 402] width 211 height 206
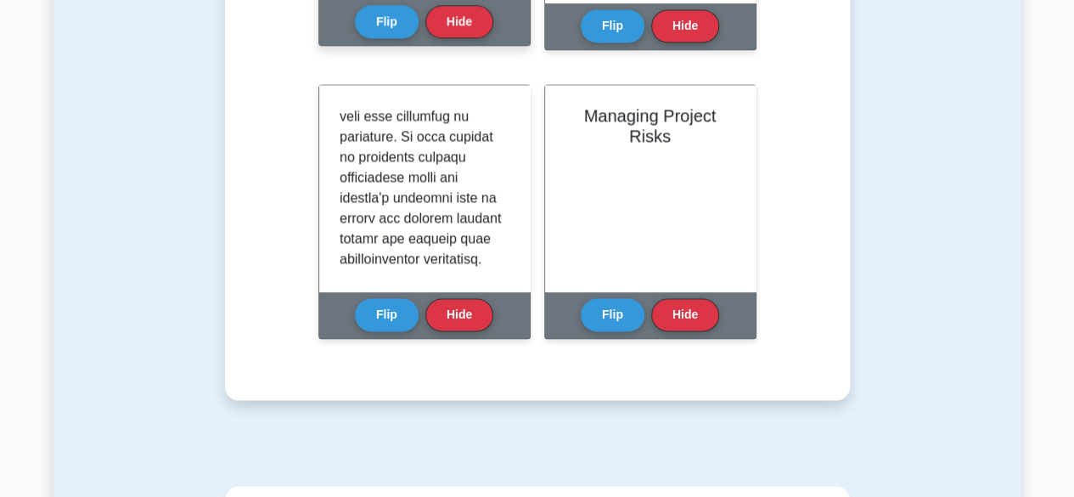
scroll to position [978, 0]
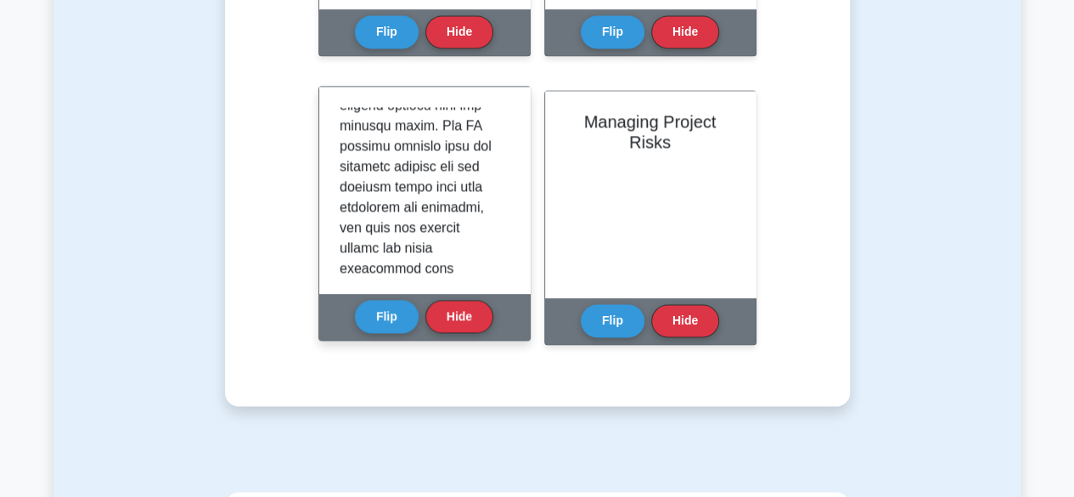
scroll to position [787, 0]
click at [395, 202] on p at bounding box center [421, 63] width 163 height 1487
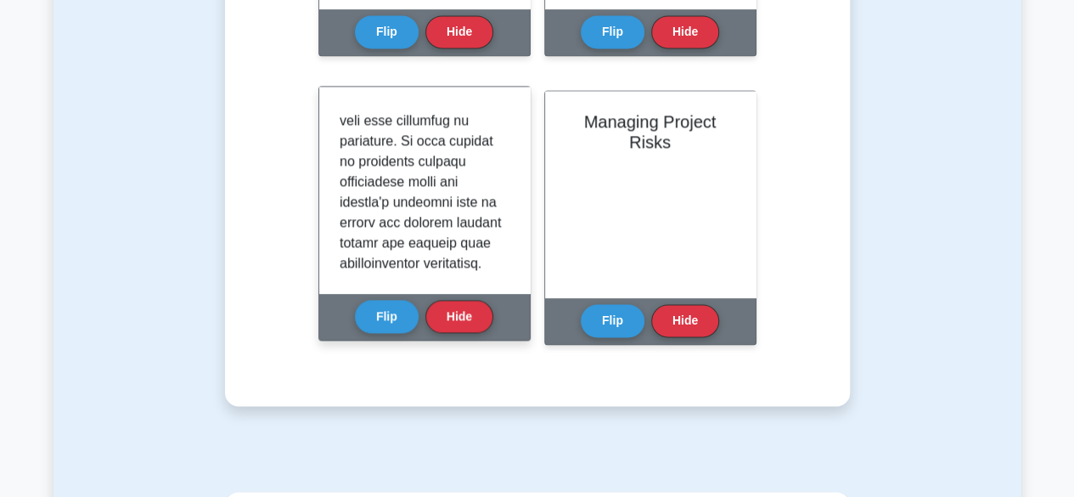
scroll to position [975, 0]
click at [319, 233] on div at bounding box center [424, 190] width 211 height 206
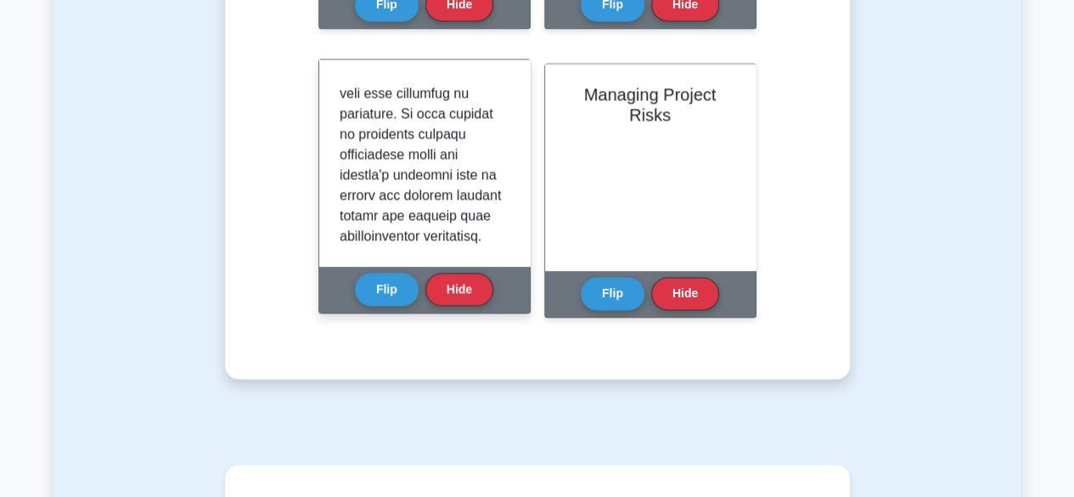
scroll to position [1232, 0]
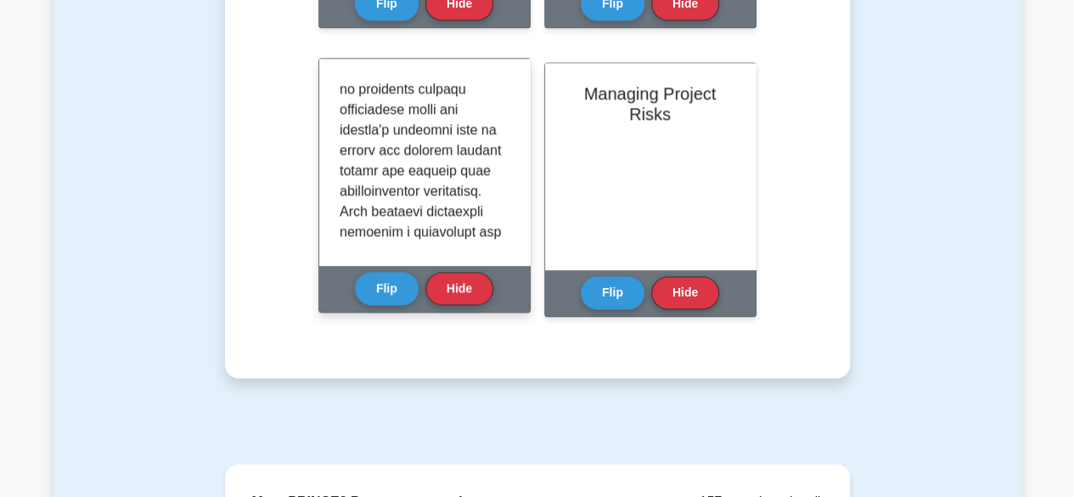
scroll to position [1020, 0]
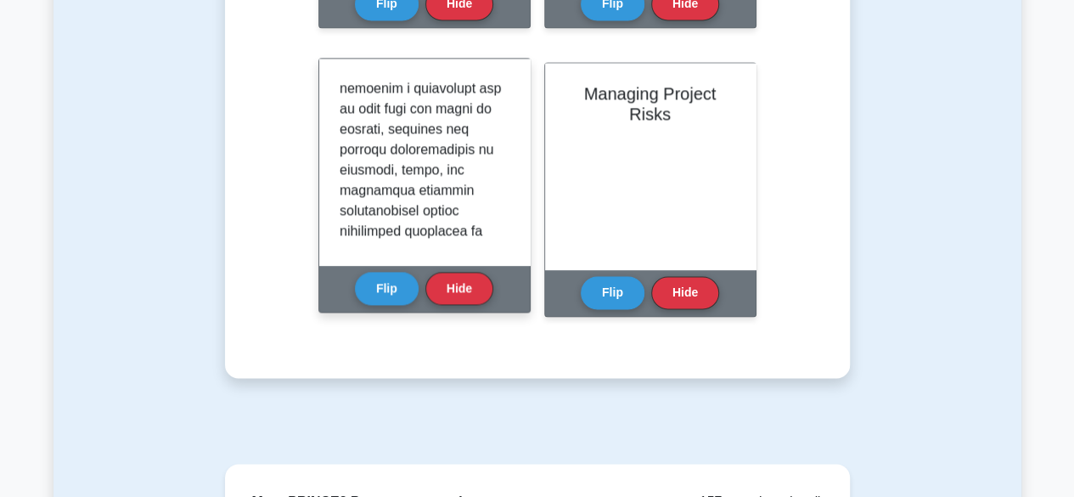
scroll to position [1163, 0]
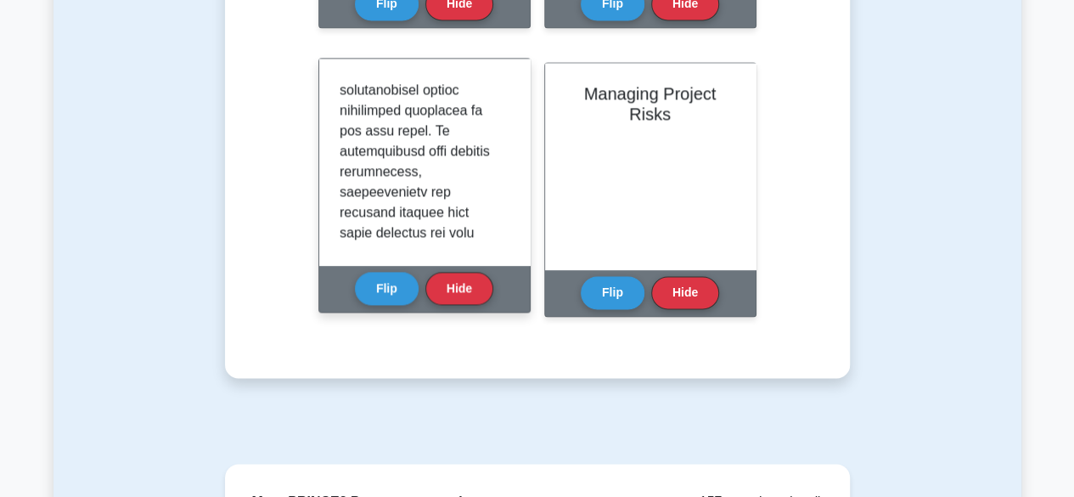
scroll to position [1284, 0]
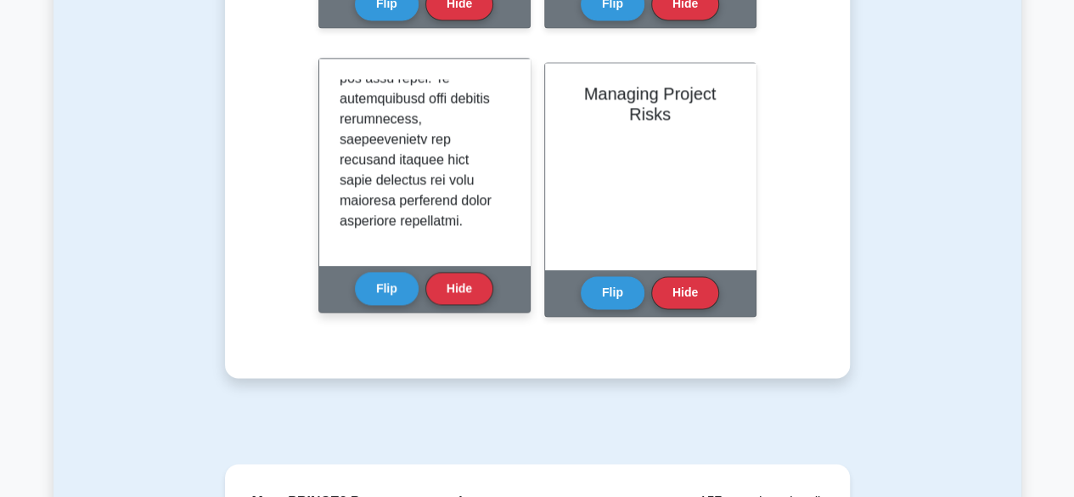
scroll to position [1395, 0]
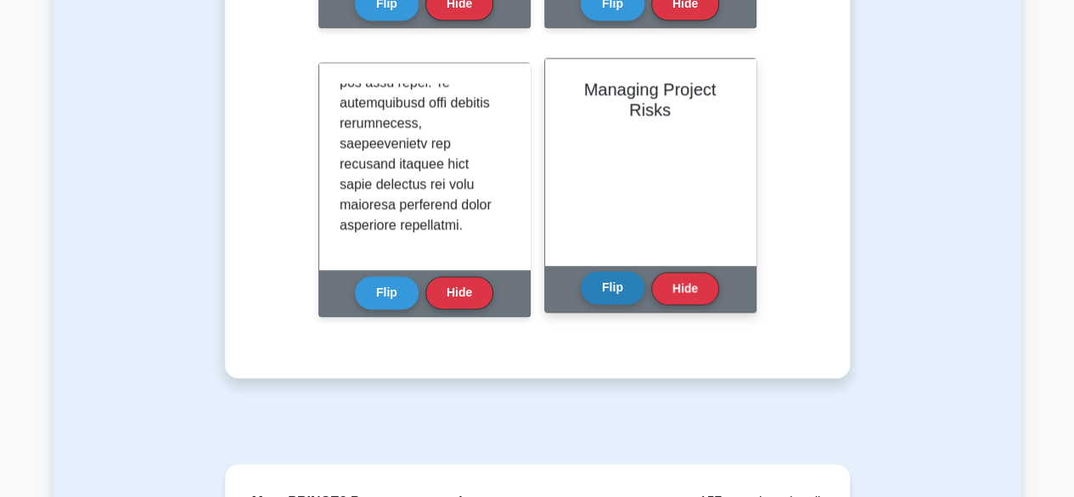
click at [606, 304] on button "Flip" at bounding box center [613, 287] width 64 height 33
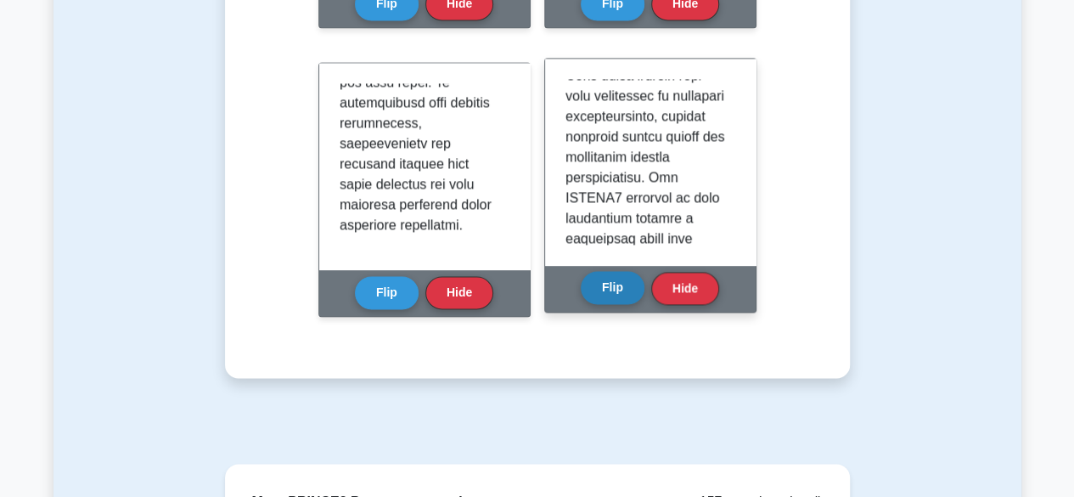
scroll to position [0, 0]
